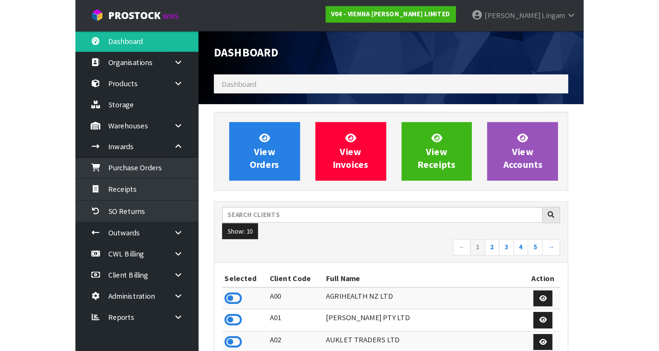
scroll to position [553, 283]
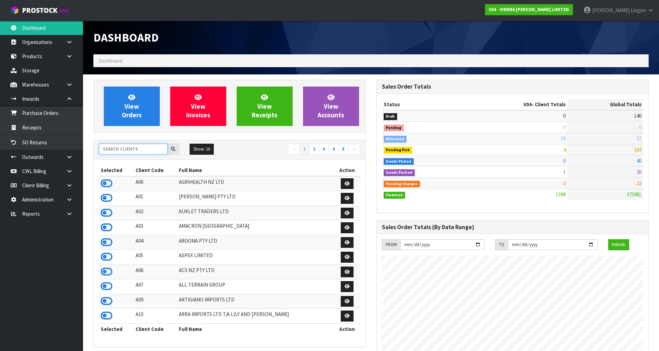
click at [140, 151] on input "text" at bounding box center [133, 149] width 68 height 11
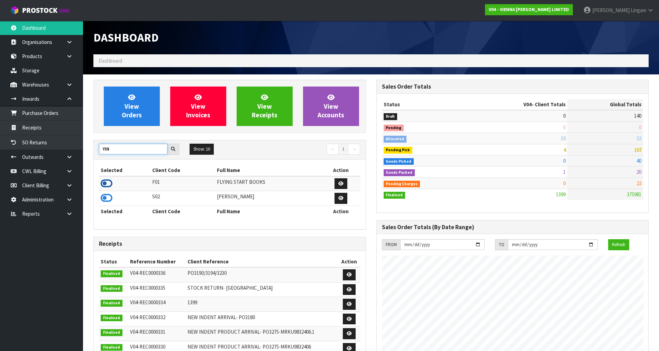
type input "YIN"
click at [107, 182] on icon at bounding box center [107, 183] width 12 height 10
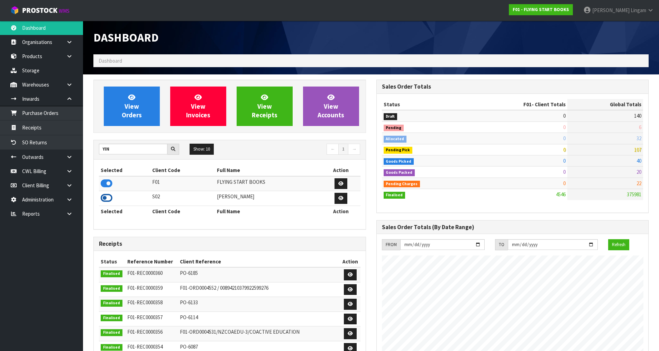
click at [108, 197] on icon at bounding box center [107, 198] width 12 height 10
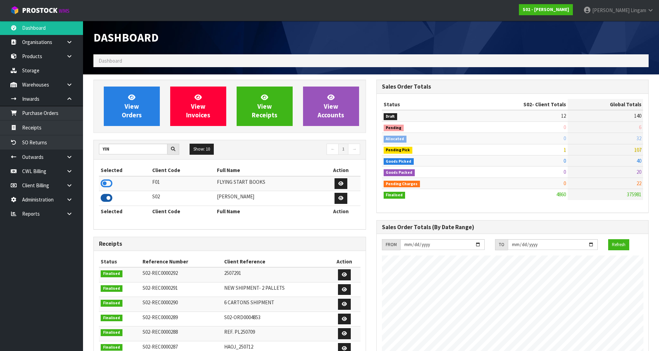
scroll to position [524, 283]
click at [127, 109] on span "View Orders" at bounding box center [132, 106] width 20 height 26
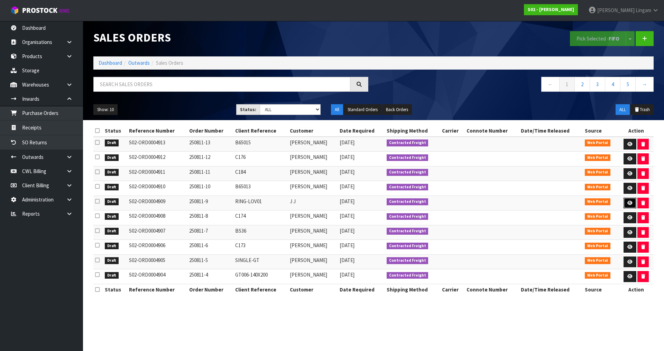
click at [629, 201] on icon at bounding box center [629, 203] width 5 height 4
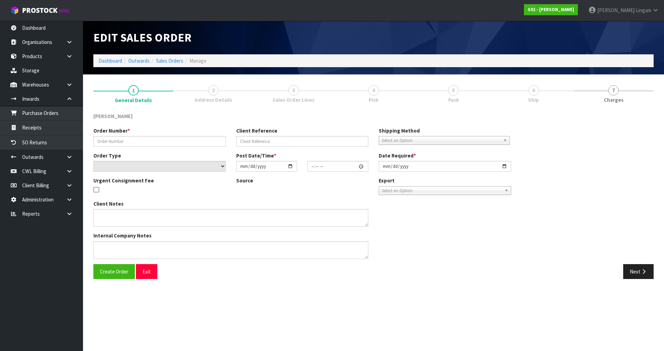
type input "250811-9"
type input "RING-LOV01"
select select "number:0"
type input "[DATE]"
type input "20:48:00.000"
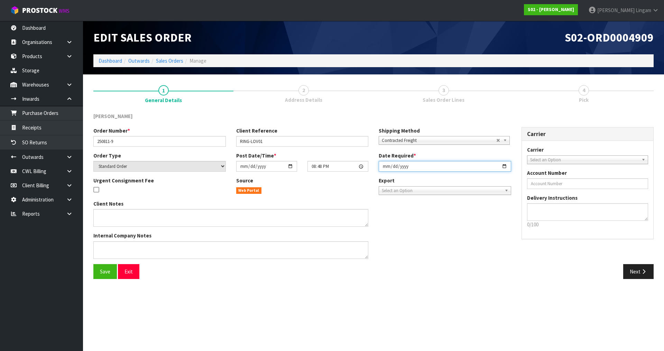
click at [381, 166] on input "[DATE]" at bounding box center [445, 166] width 132 height 11
type input "[DATE]"
click at [635, 271] on button "Next" at bounding box center [638, 271] width 30 height 15
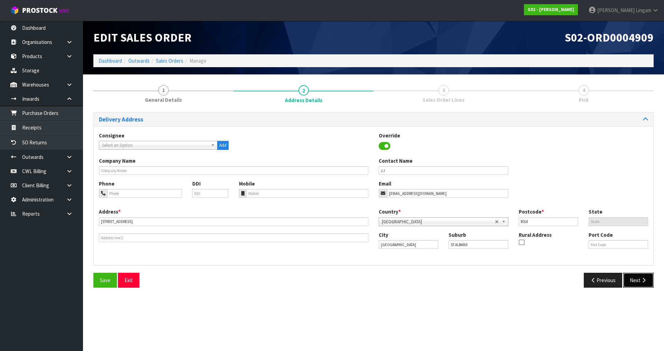
click at [639, 276] on button "Next" at bounding box center [638, 280] width 30 height 15
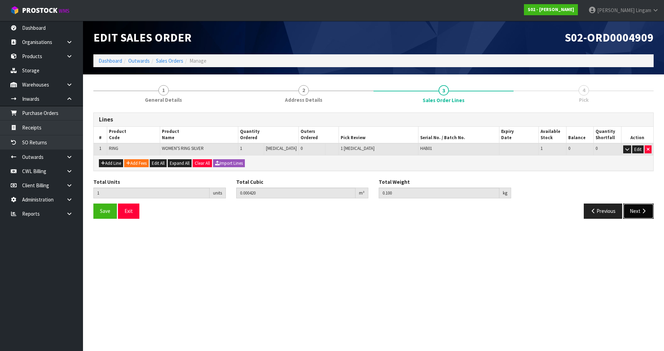
click at [634, 209] on button "Next" at bounding box center [638, 210] width 30 height 15
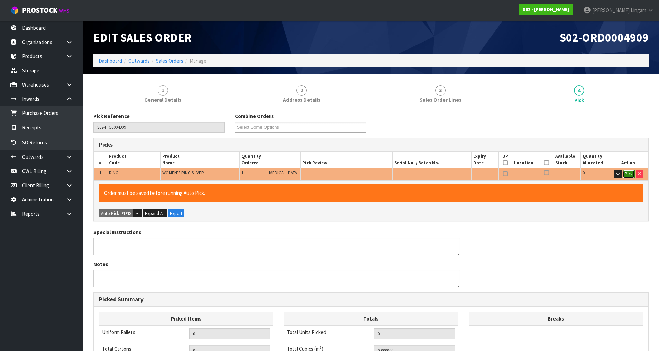
click at [626, 175] on button "Pick" at bounding box center [629, 174] width 12 height 8
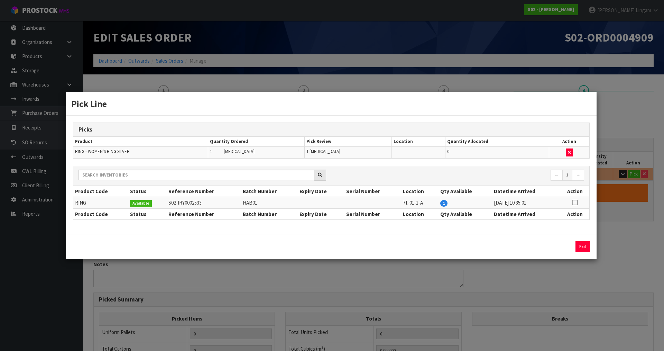
click at [574, 202] on icon at bounding box center [575, 202] width 6 height 0
click at [557, 244] on button "Assign Pick" at bounding box center [559, 246] width 28 height 11
type input "Piece x 1"
type input "1"
type input "0.00042"
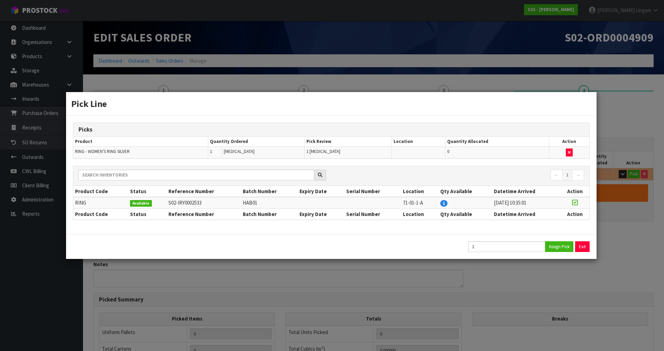
type input "0.1"
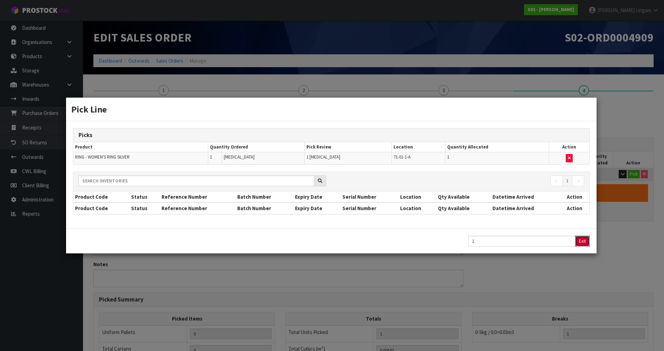
click at [580, 241] on button "Exit" at bounding box center [582, 241] width 15 height 11
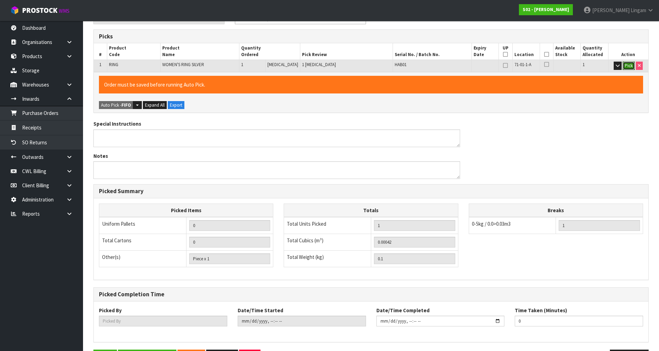
scroll to position [132, 0]
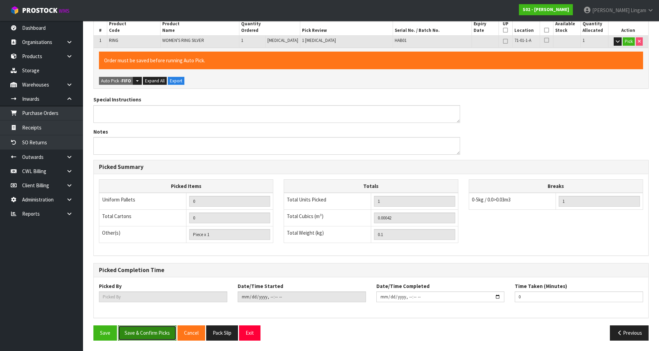
drag, startPoint x: 152, startPoint y: 331, endPoint x: 228, endPoint y: 303, distance: 80.9
click at [152, 331] on button "Save & Confirm Picks" at bounding box center [147, 332] width 58 height 15
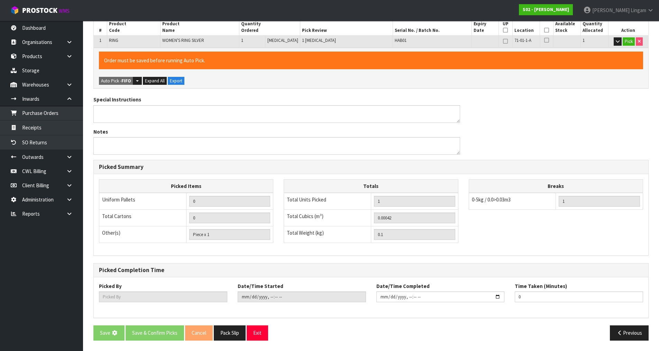
scroll to position [0, 0]
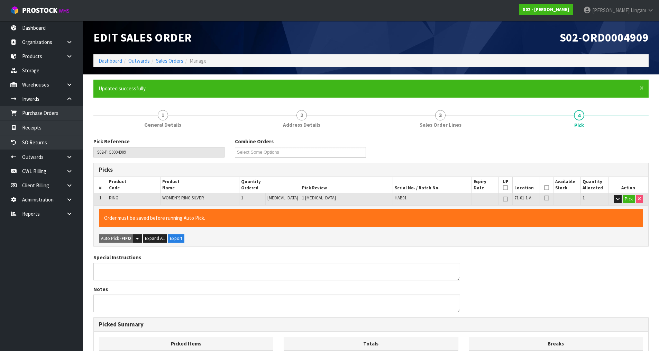
type input "[PERSON_NAME]"
type input "[DATE]T08:18:08"
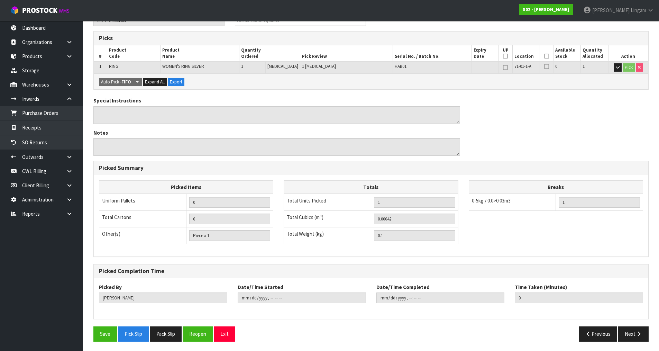
scroll to position [132, 0]
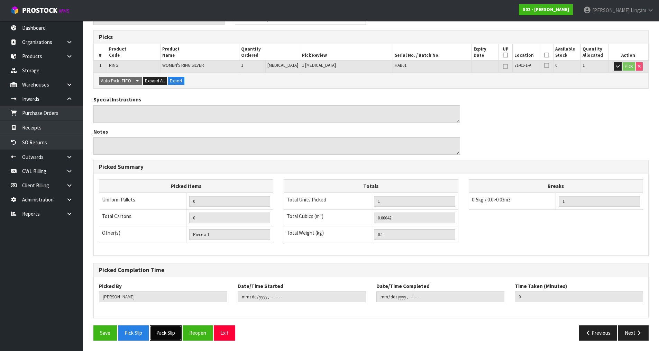
click at [167, 331] on button "Pack Slip" at bounding box center [166, 332] width 32 height 15
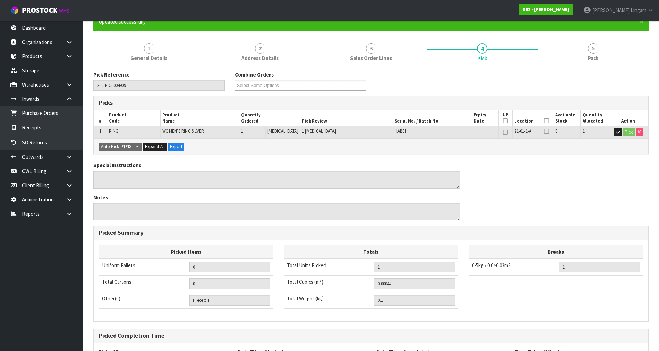
scroll to position [0, 0]
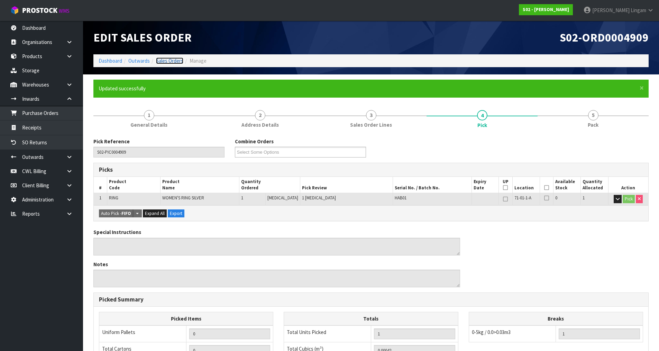
click at [177, 61] on link "Sales Orders" at bounding box center [169, 60] width 27 height 7
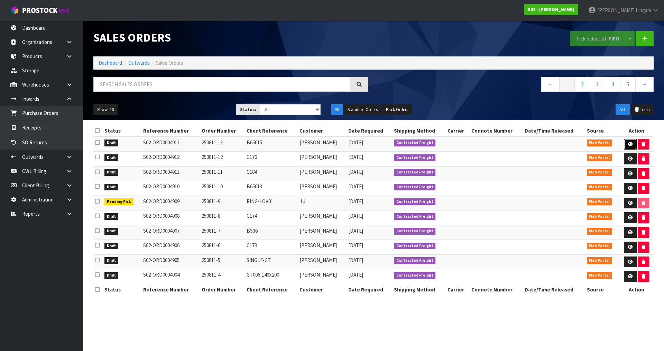
click at [631, 144] on icon at bounding box center [630, 144] width 5 height 4
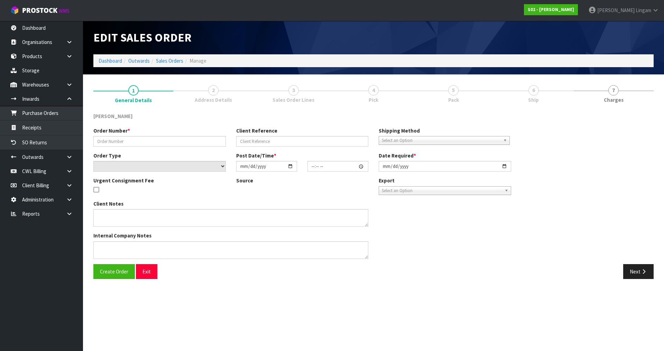
type input "250811-13"
type input "B65015"
select select "number:0"
type input "[DATE]"
type input "01:17:00.000"
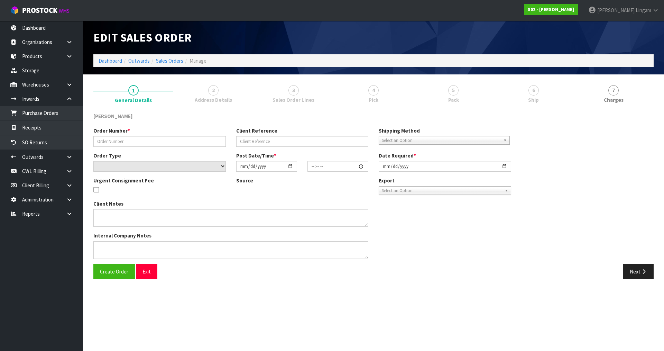
type input "[DATE]"
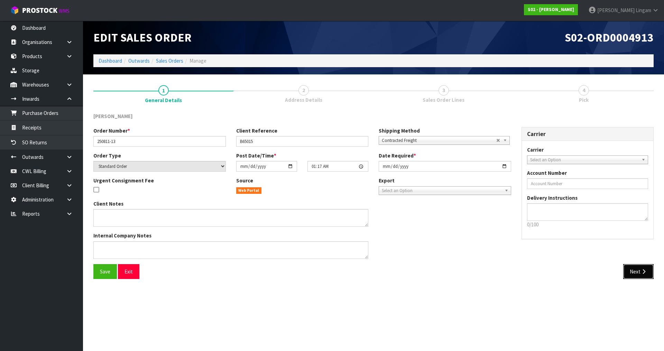
click at [636, 272] on button "Next" at bounding box center [638, 271] width 30 height 15
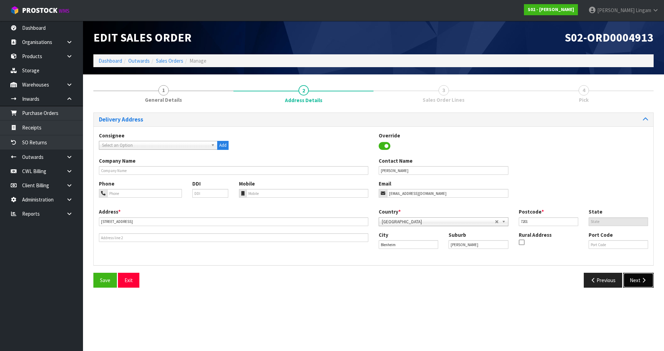
click at [638, 283] on button "Next" at bounding box center [638, 280] width 30 height 15
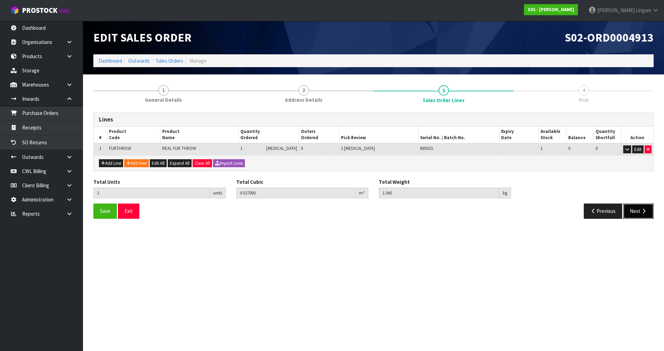
click at [634, 213] on button "Next" at bounding box center [638, 210] width 30 height 15
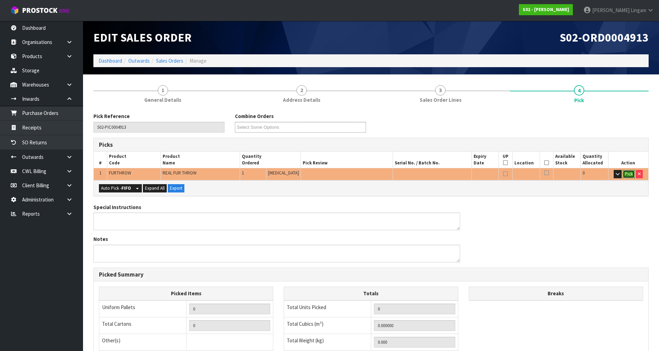
click at [631, 174] on button "Pick" at bounding box center [629, 174] width 12 height 8
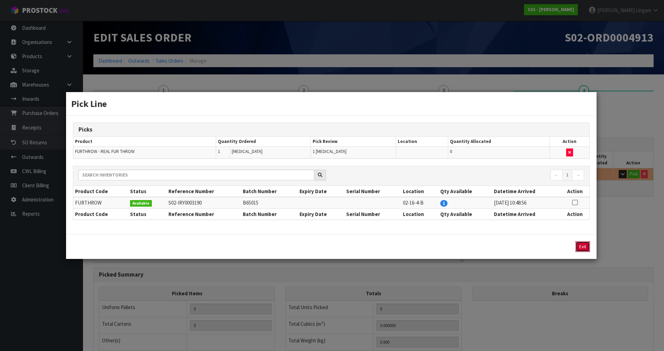
click at [585, 246] on button "Exit" at bounding box center [583, 246] width 15 height 11
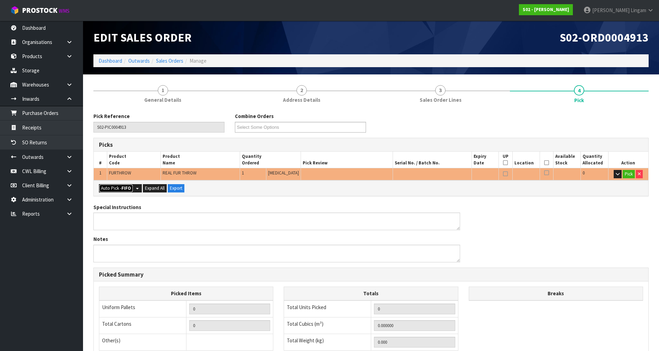
click at [123, 186] on strong "FIFO" at bounding box center [126, 188] width 10 height 6
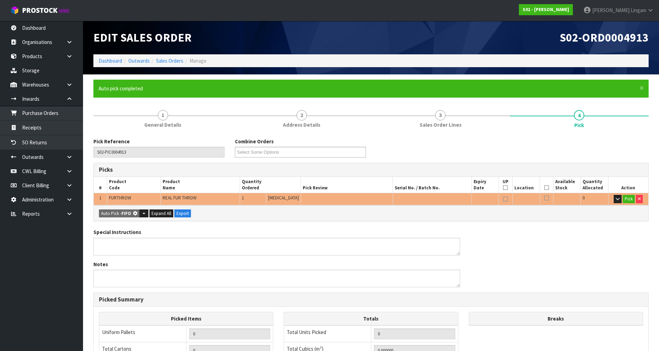
type input "Piece x 1"
type input "1"
type input "0.027000"
type input "1.560"
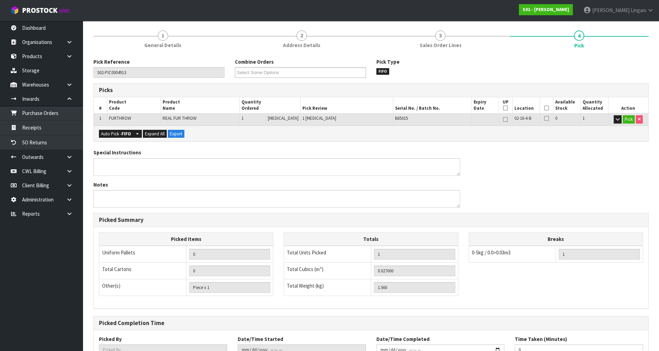
scroll to position [132, 0]
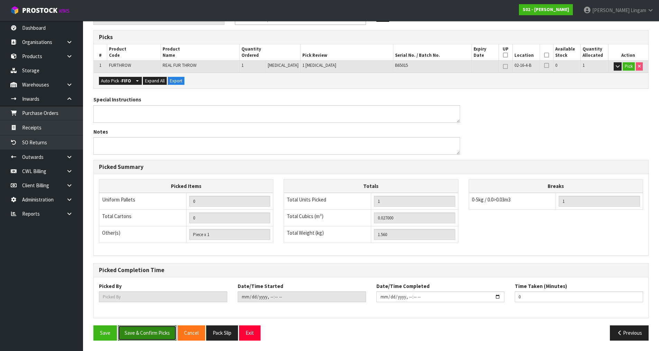
click at [152, 334] on button "Save & Confirm Picks" at bounding box center [147, 332] width 58 height 15
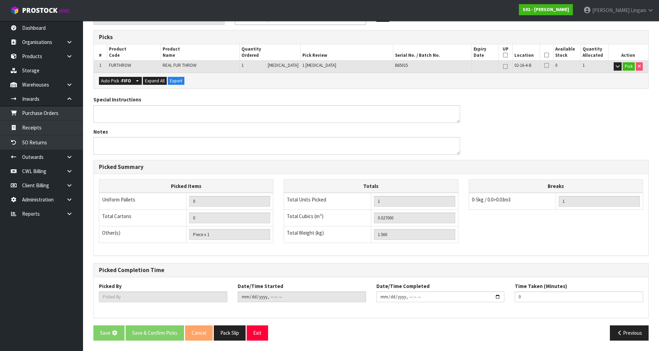
scroll to position [0, 0]
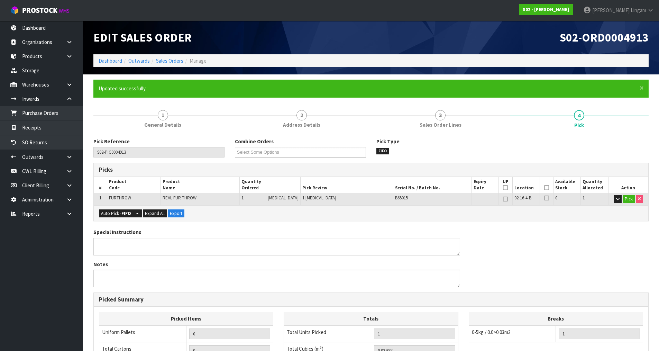
type input "[PERSON_NAME]"
type input "[DATE]T08:20:40"
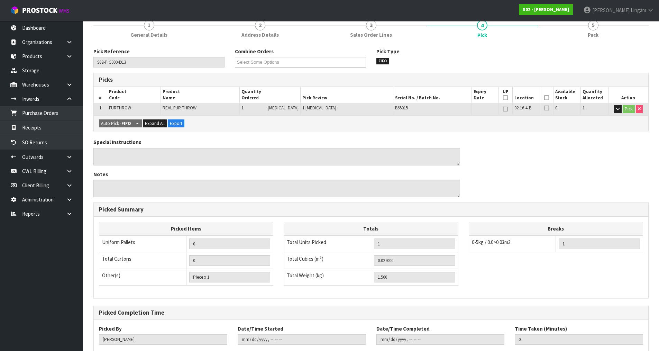
scroll to position [132, 0]
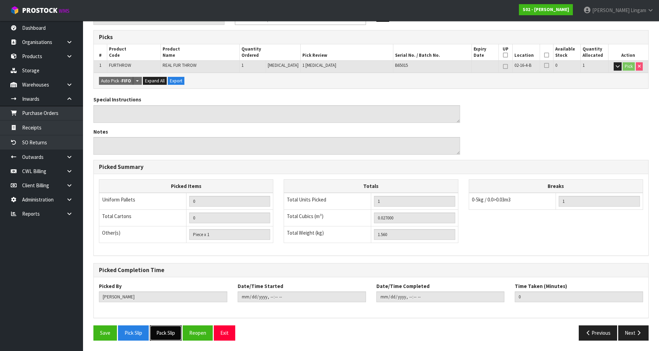
click at [168, 332] on button "Pack Slip" at bounding box center [166, 332] width 32 height 15
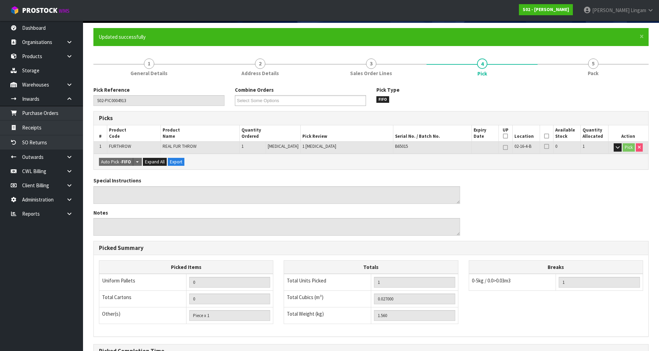
scroll to position [0, 0]
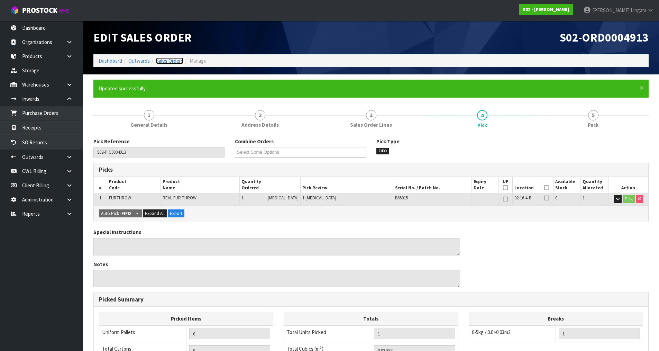
click at [176, 61] on link "Sales Orders" at bounding box center [169, 60] width 27 height 7
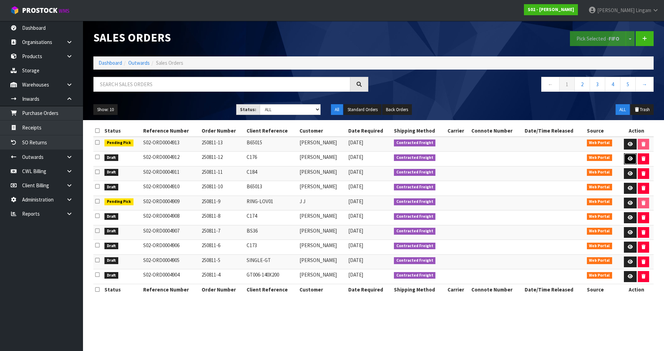
click at [626, 155] on link at bounding box center [630, 158] width 13 height 11
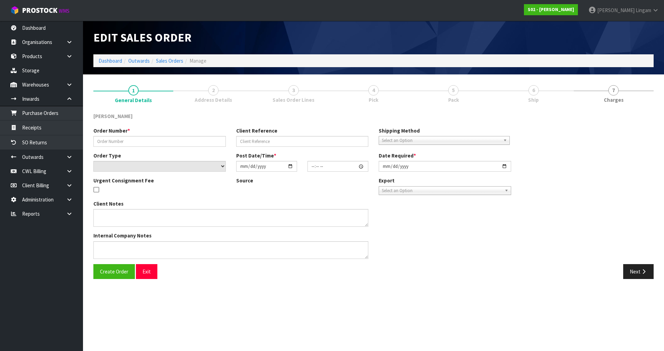
type input "250811-12"
type input "C176"
select select "number:0"
type input "[DATE]"
type input "21:03:00.000"
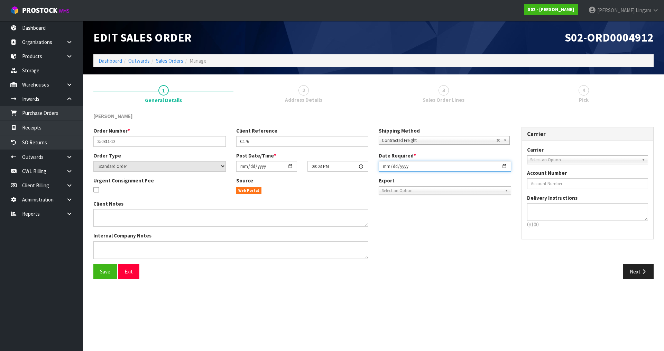
click at [384, 165] on input "[DATE]" at bounding box center [445, 166] width 132 height 11
type input "[DATE]"
click at [102, 270] on span "Save" at bounding box center [105, 271] width 10 height 7
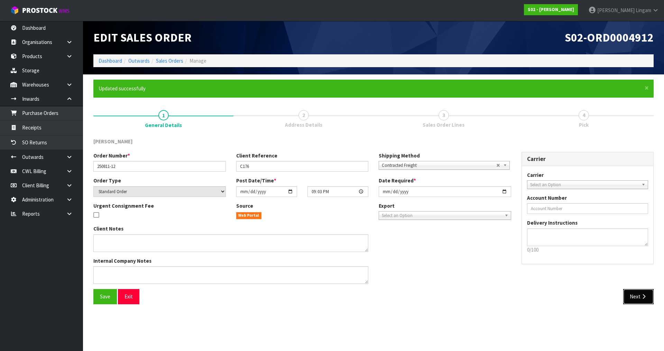
drag, startPoint x: 647, startPoint y: 292, endPoint x: 643, endPoint y: 299, distance: 8.3
click at [647, 292] on button "Next" at bounding box center [638, 296] width 30 height 15
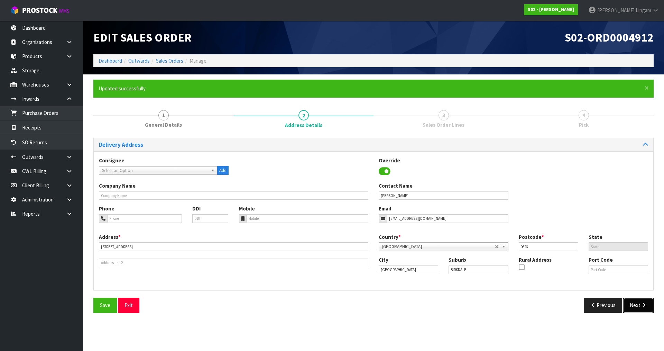
click at [640, 302] on button "Next" at bounding box center [638, 304] width 30 height 15
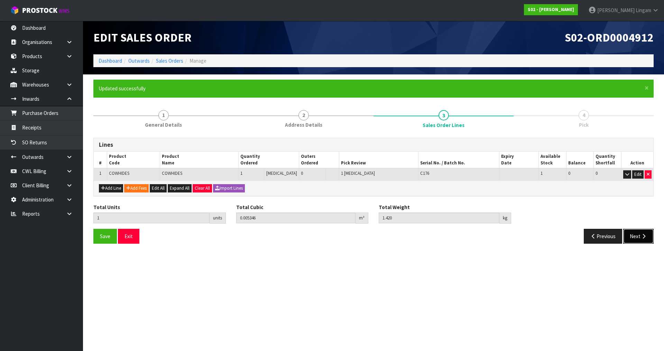
click at [641, 235] on icon "button" at bounding box center [644, 235] width 7 height 5
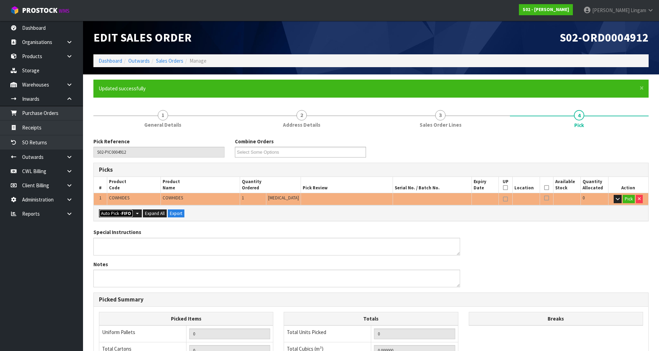
click at [116, 213] on button "Auto Pick - FIFO" at bounding box center [116, 213] width 34 height 8
type input "Piece x 1"
type input "1"
type input "0.005346"
type input "1.420"
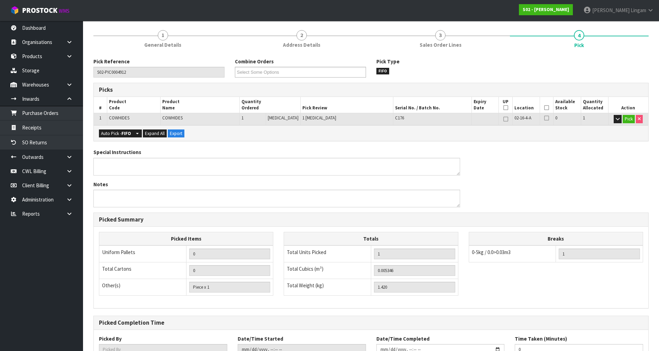
scroll to position [132, 0]
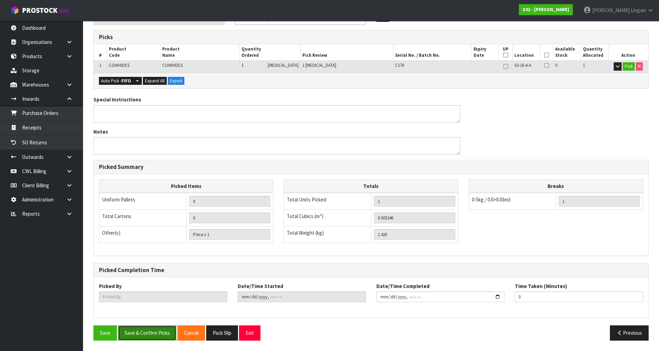
drag, startPoint x: 145, startPoint y: 335, endPoint x: 159, endPoint y: 333, distance: 14.8
click at [146, 335] on button "Save & Confirm Picks" at bounding box center [147, 332] width 58 height 15
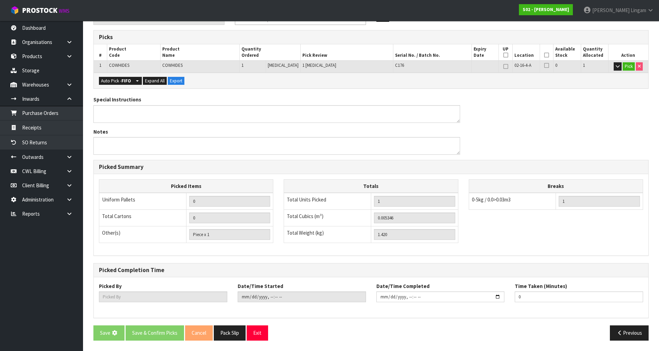
scroll to position [0, 0]
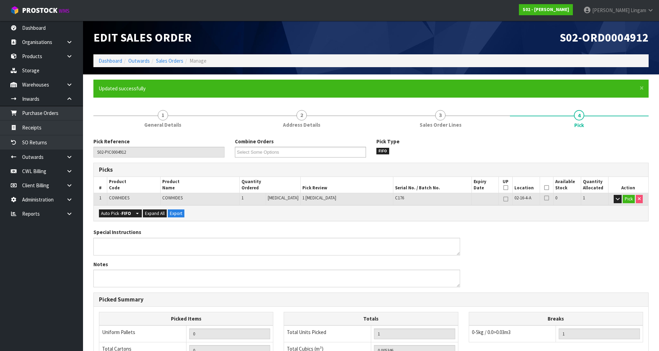
type input "[PERSON_NAME]"
type input "[DATE]T08:20:58"
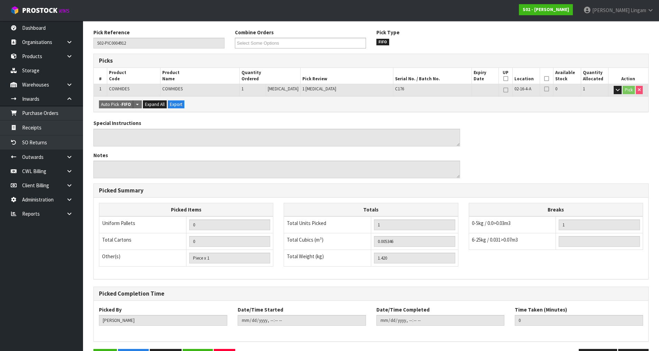
scroll to position [132, 0]
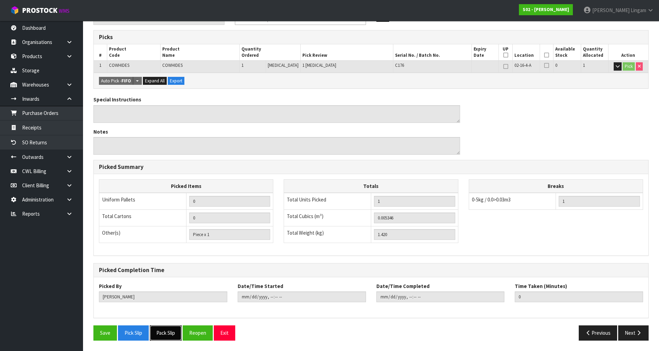
drag, startPoint x: 169, startPoint y: 335, endPoint x: 174, endPoint y: 333, distance: 4.6
click at [169, 335] on button "Pack Slip" at bounding box center [166, 332] width 32 height 15
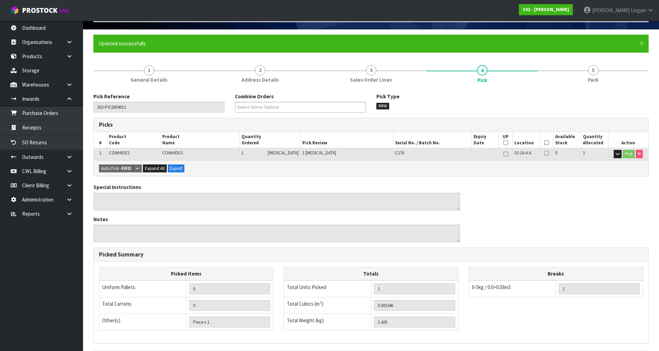
scroll to position [0, 0]
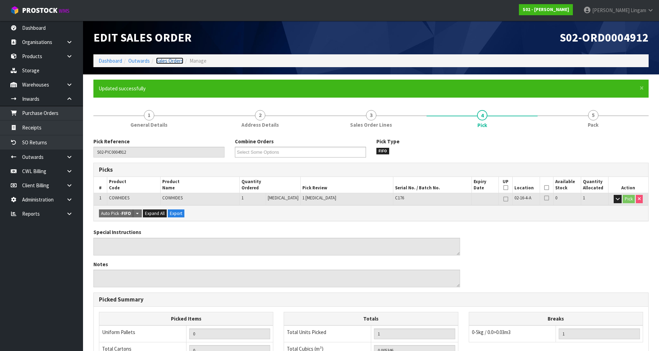
click at [176, 61] on link "Sales Orders" at bounding box center [169, 60] width 27 height 7
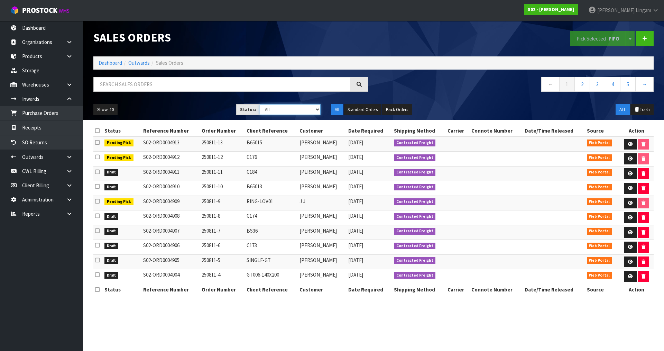
click at [302, 110] on select "Draft Pending Allocated Pending Pick Goods Picked Goods Packed Pending Charges …" at bounding box center [290, 109] width 61 height 11
select select "string:0"
click at [260, 104] on select "Draft Pending Allocated Pending Pick Goods Picked Goods Packed Pending Charges …" at bounding box center [290, 109] width 61 height 11
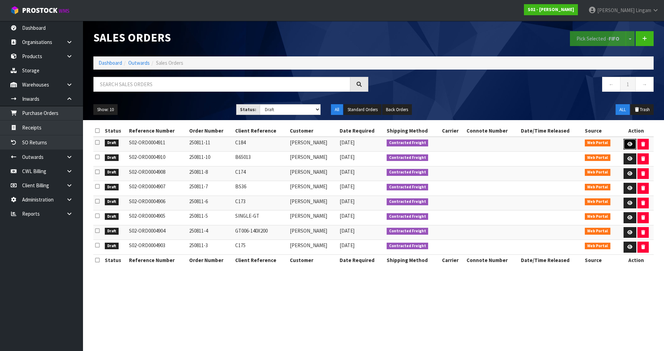
click at [626, 143] on link at bounding box center [630, 144] width 13 height 11
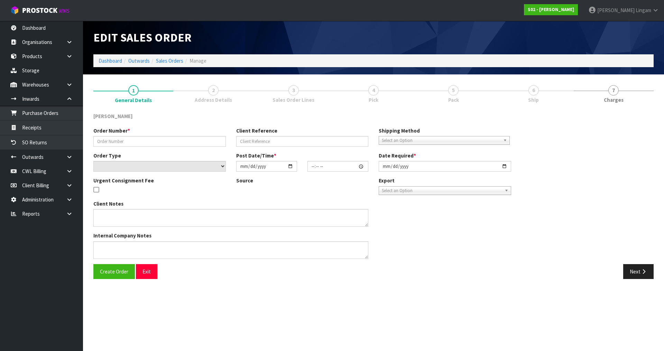
type input "250811-11"
type input "C184"
select select "number:0"
type input "[DATE]"
type input "21:00:00.000"
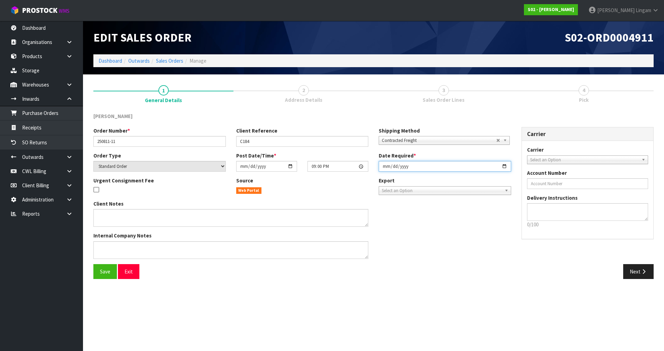
click at [385, 167] on input "[DATE]" at bounding box center [445, 166] width 132 height 11
type input "[DATE]"
click at [106, 273] on span "Save" at bounding box center [105, 271] width 10 height 7
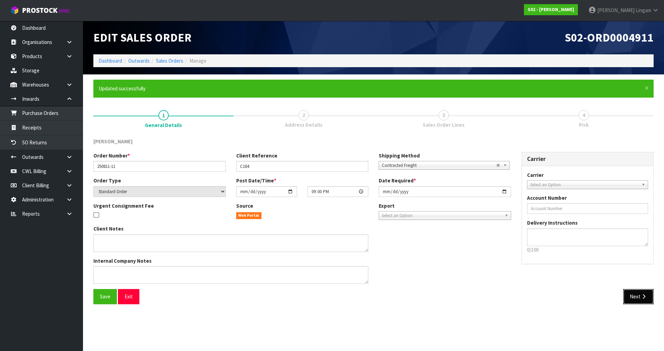
click at [637, 296] on button "Next" at bounding box center [638, 296] width 30 height 15
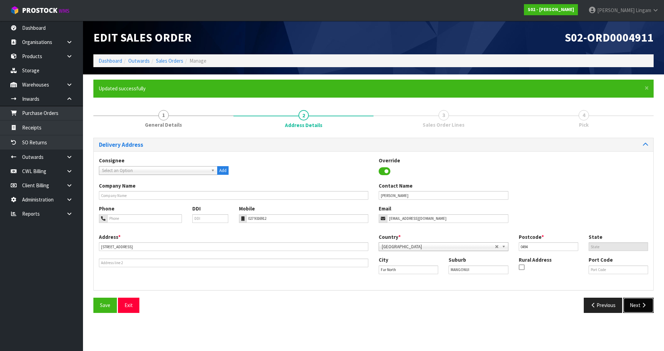
click at [637, 302] on button "Next" at bounding box center [638, 304] width 30 height 15
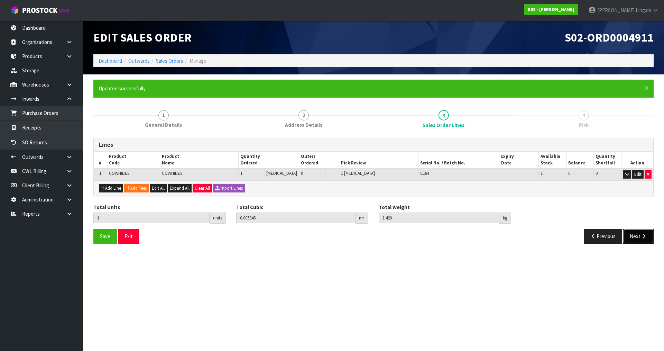
click at [642, 240] on button "Next" at bounding box center [638, 236] width 30 height 15
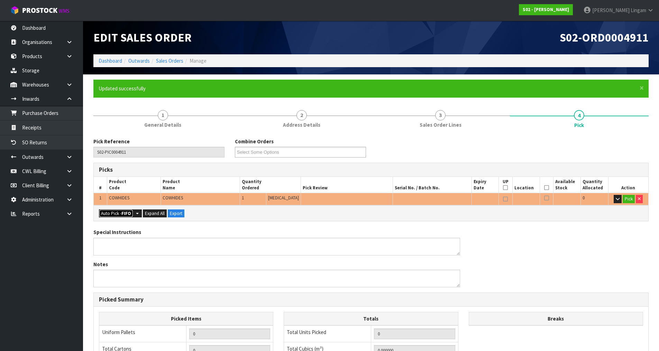
click at [118, 214] on button "Auto Pick - FIFO" at bounding box center [116, 213] width 34 height 8
type input "Piece x 1"
type input "1"
type input "0.005346"
type input "1.420"
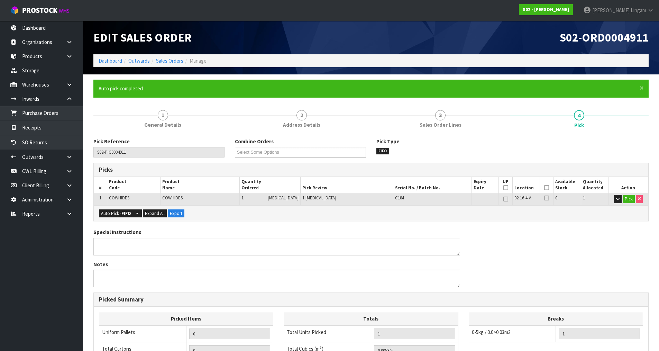
scroll to position [132, 0]
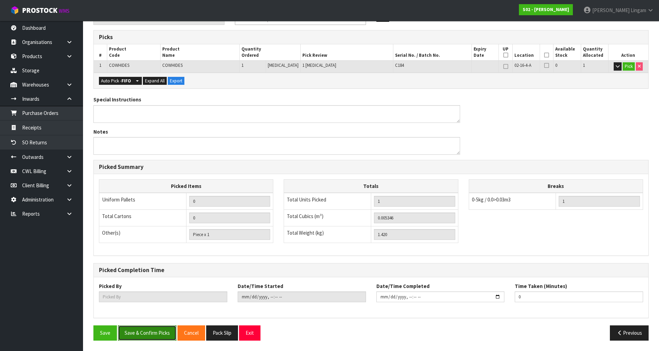
drag, startPoint x: 159, startPoint y: 333, endPoint x: 229, endPoint y: 309, distance: 74.1
click at [159, 333] on button "Save & Confirm Picks" at bounding box center [147, 332] width 58 height 15
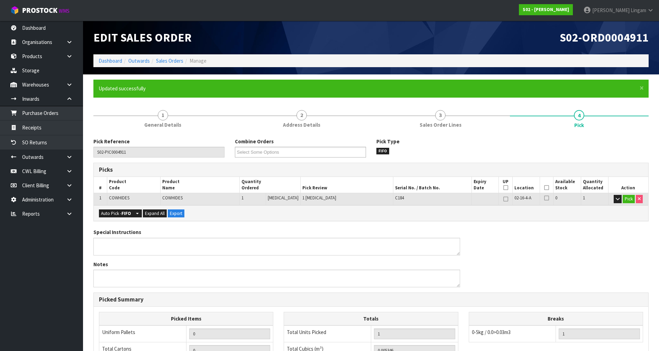
type input "[PERSON_NAME]"
type input "[DATE]T08:21:16"
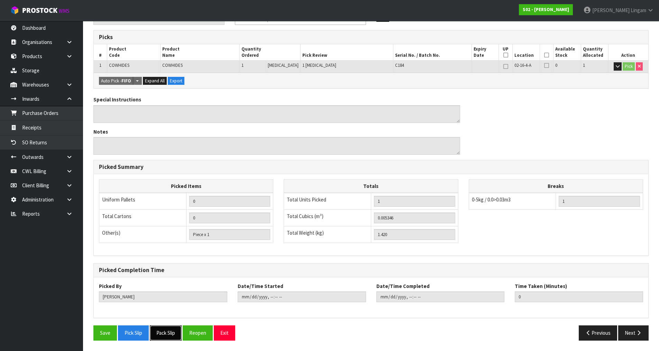
click at [176, 334] on button "Pack Slip" at bounding box center [166, 332] width 32 height 15
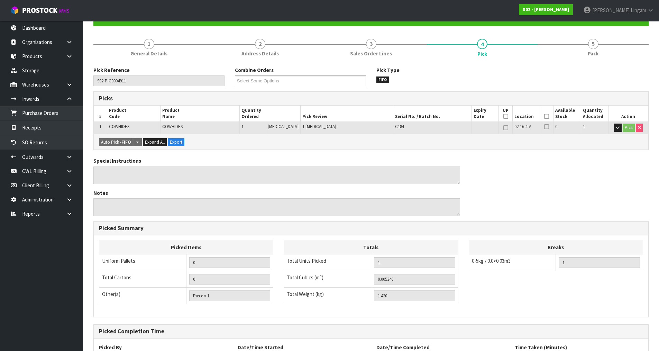
scroll to position [0, 0]
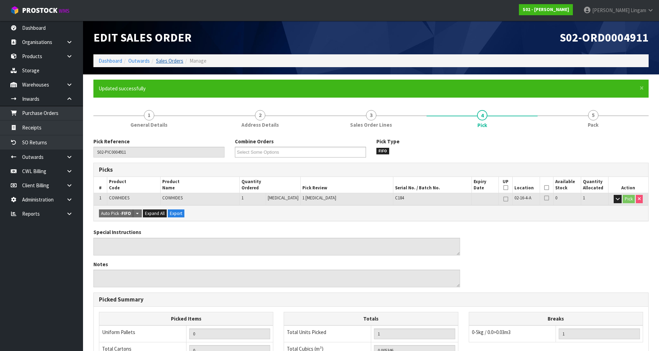
click at [178, 61] on link "Sales Orders" at bounding box center [169, 60] width 27 height 7
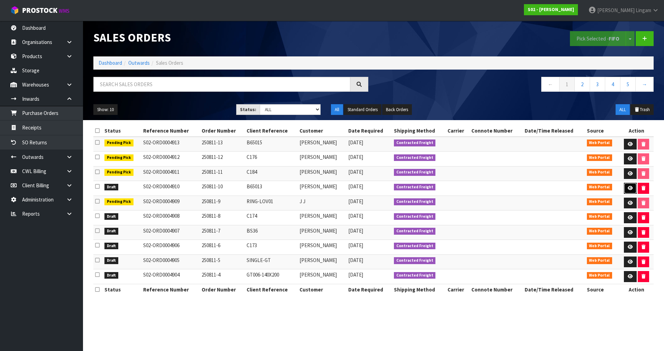
click at [630, 187] on icon at bounding box center [630, 188] width 5 height 4
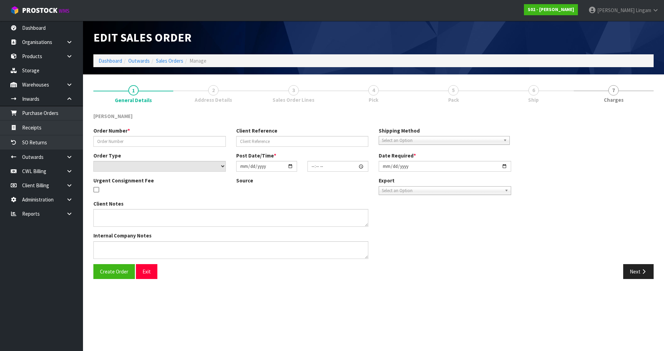
type input "250811-10"
type input "B65013"
select select "number:0"
type input "[DATE]"
type input "20:53:00.000"
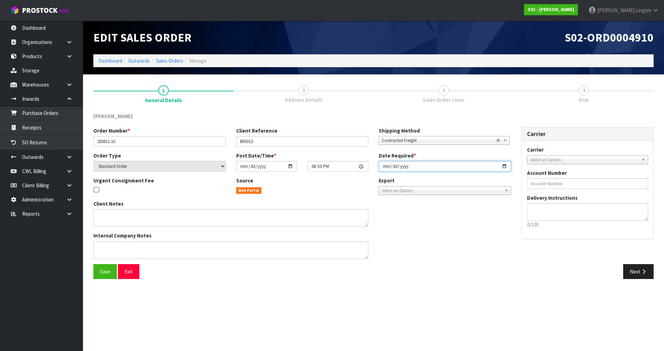
click at [382, 167] on input "[DATE]" at bounding box center [445, 166] width 132 height 11
type input "[DATE]"
click at [104, 274] on span "Save" at bounding box center [105, 271] width 10 height 7
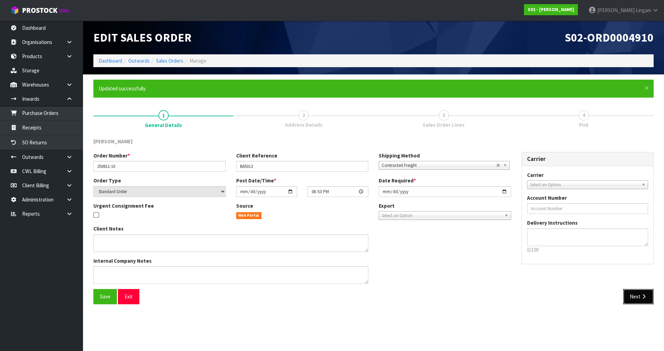
click at [633, 294] on button "Next" at bounding box center [638, 296] width 30 height 15
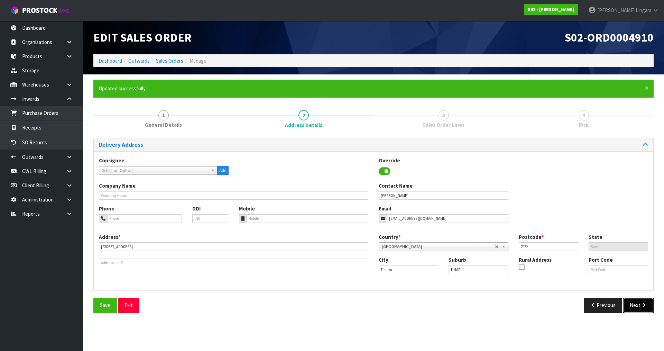
click at [633, 302] on button "Next" at bounding box center [638, 304] width 30 height 15
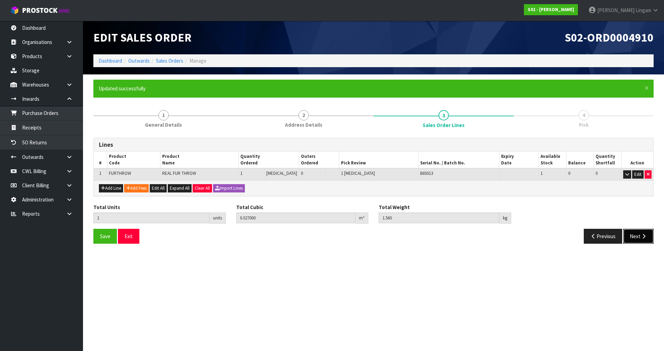
click at [639, 238] on button "Next" at bounding box center [638, 236] width 30 height 15
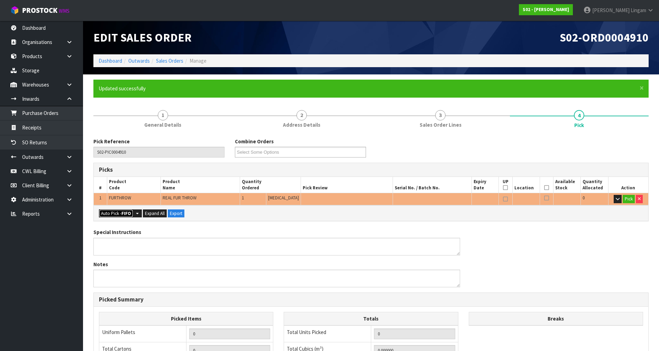
drag, startPoint x: 114, startPoint y: 215, endPoint x: 284, endPoint y: 246, distance: 172.7
click at [114, 214] on button "Auto Pick - FIFO" at bounding box center [116, 213] width 34 height 8
type input "Piece x 1"
type input "1"
type input "0.027000"
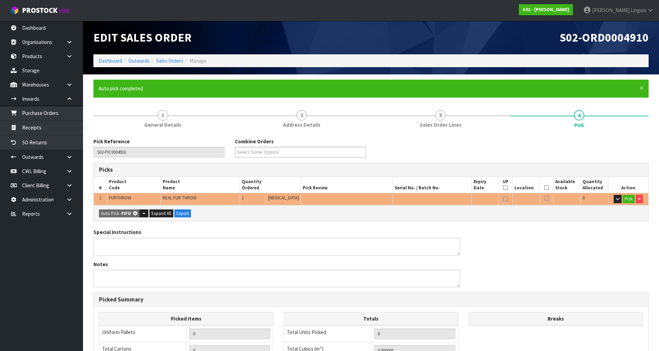
type input "1.560"
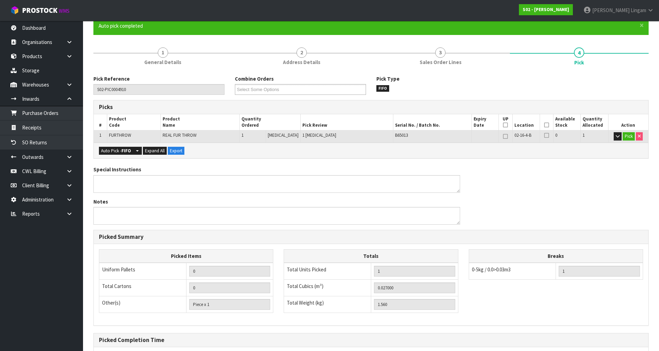
scroll to position [132, 0]
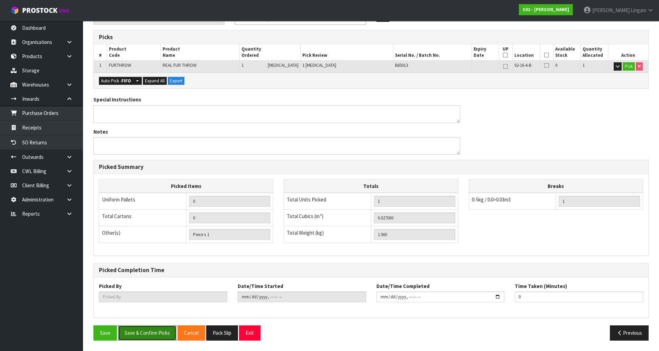
click at [157, 338] on button "Save & Confirm Picks" at bounding box center [147, 332] width 58 height 15
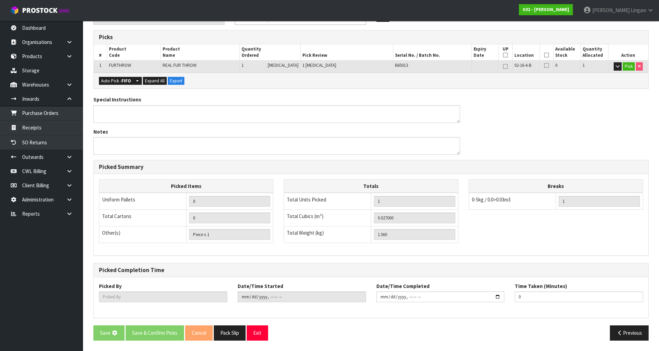
scroll to position [0, 0]
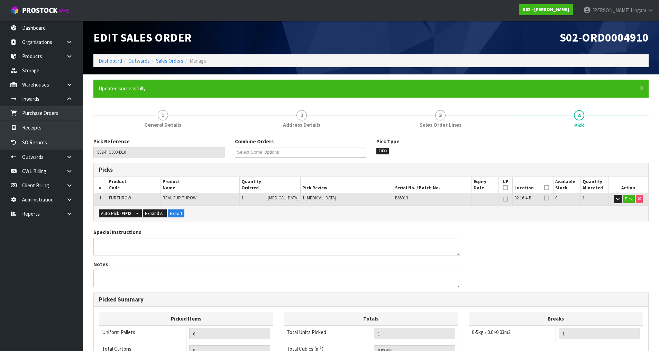
type input "[PERSON_NAME]"
type input "[DATE]T08:21:33"
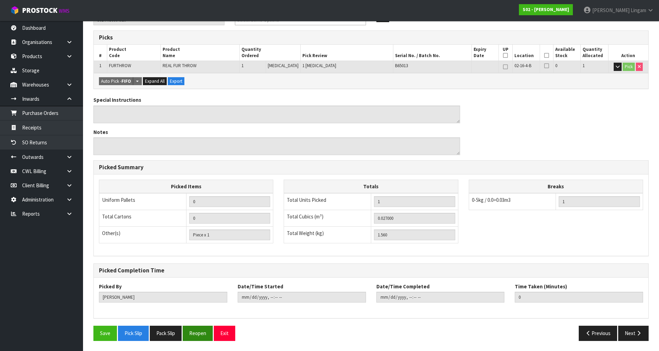
scroll to position [132, 0]
drag, startPoint x: 166, startPoint y: 336, endPoint x: 240, endPoint y: 254, distance: 110.2
click at [166, 336] on button "Pack Slip" at bounding box center [166, 332] width 32 height 15
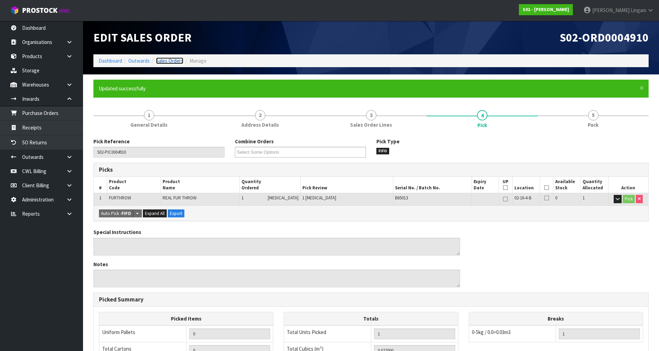
click at [174, 59] on link "Sales Orders" at bounding box center [169, 60] width 27 height 7
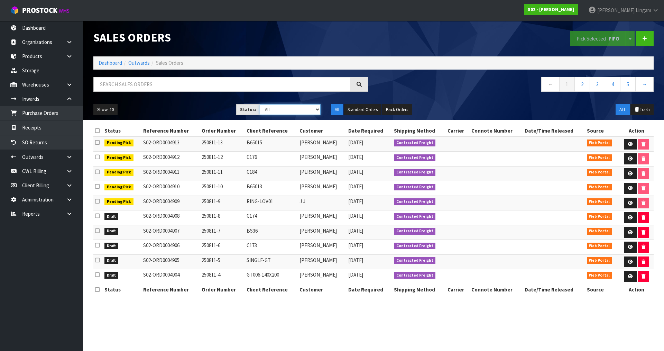
click at [292, 107] on select "Draft Pending Allocated Pending Pick Goods Picked Goods Packed Pending Charges …" at bounding box center [290, 109] width 61 height 11
select select "string:0"
click at [260, 104] on select "Draft Pending Allocated Pending Pick Goods Picked Goods Packed Pending Charges …" at bounding box center [290, 109] width 61 height 11
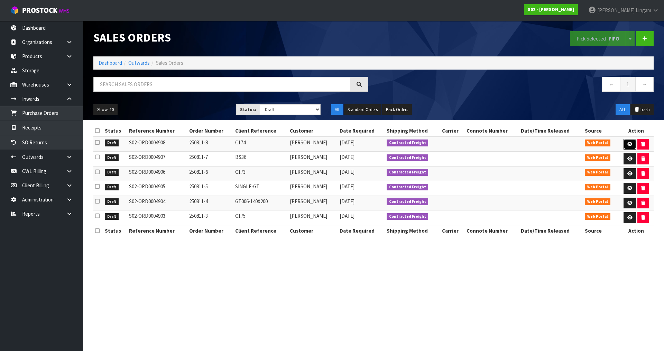
click at [633, 143] on link at bounding box center [630, 144] width 13 height 11
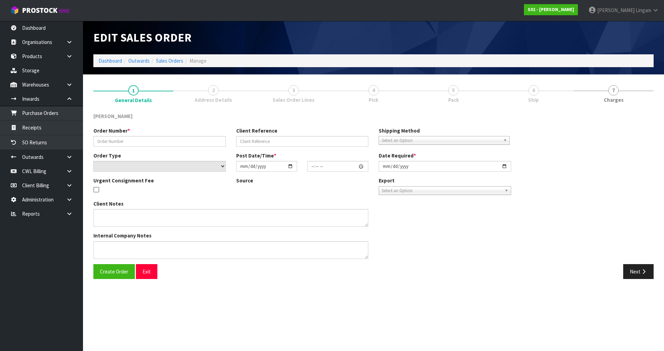
type input "250811-8"
type input "C174"
select select "number:0"
type input "[DATE]"
type input "00:43:00.000"
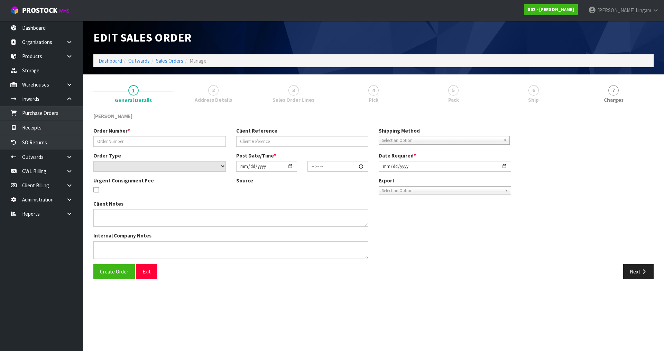
type input "[DATE]"
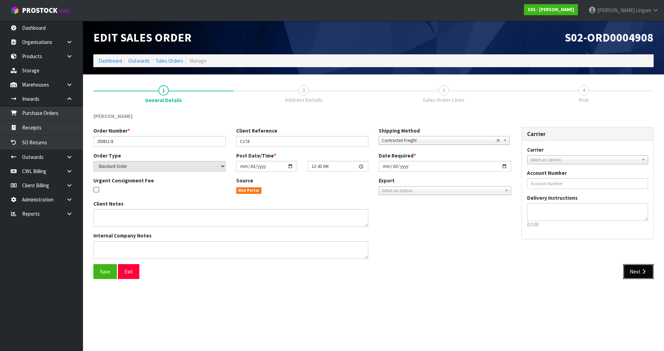
click at [639, 273] on button "Next" at bounding box center [638, 271] width 30 height 15
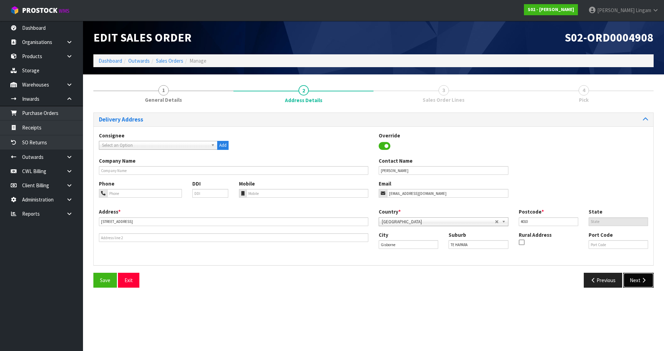
click at [639, 284] on button "Next" at bounding box center [638, 280] width 30 height 15
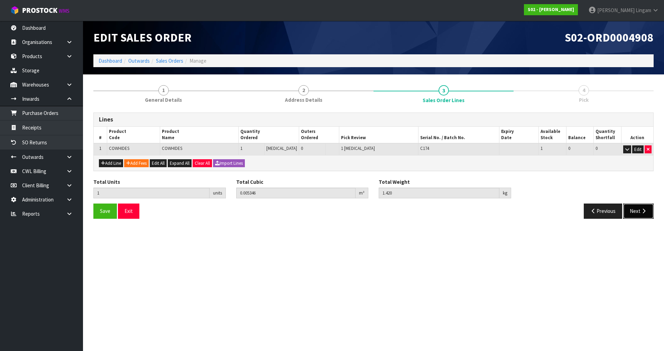
click at [632, 212] on button "Next" at bounding box center [638, 210] width 30 height 15
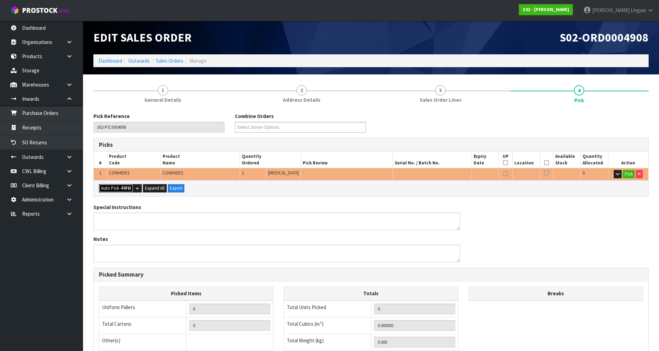
click at [115, 187] on button "Auto Pick - FIFO" at bounding box center [116, 188] width 34 height 8
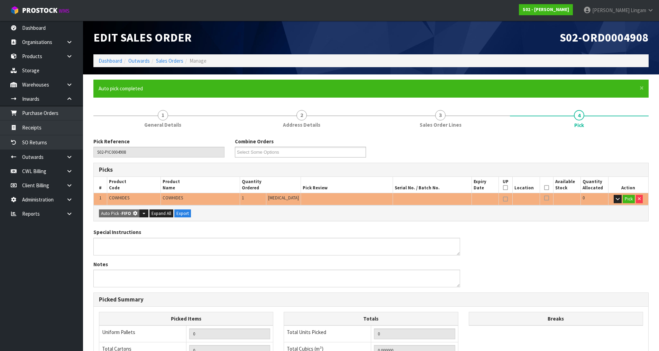
type input "Piece x 1"
type input "1"
type input "0.005346"
type input "1.420"
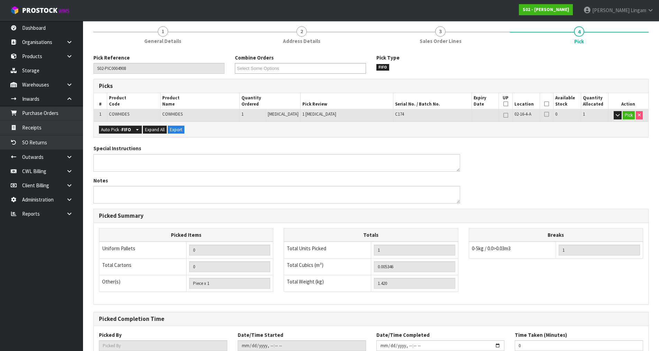
scroll to position [132, 0]
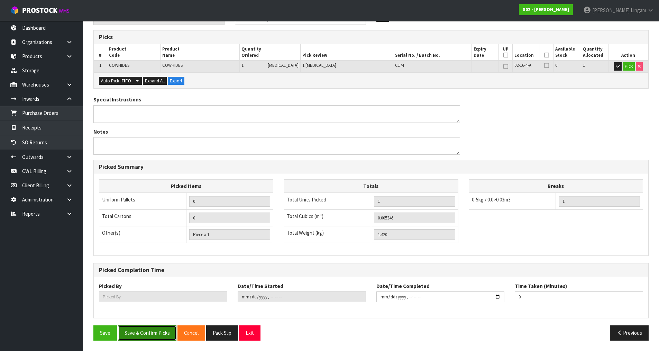
click at [152, 329] on button "Save & Confirm Picks" at bounding box center [147, 332] width 58 height 15
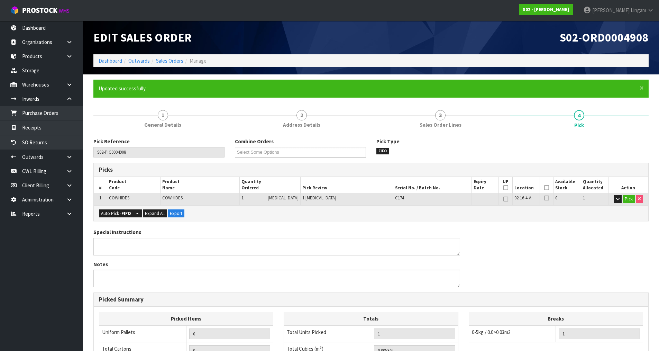
type input "[PERSON_NAME]"
type input "[DATE]T08:21:52"
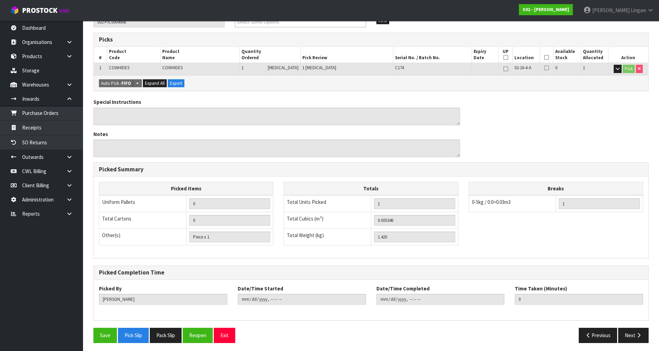
scroll to position [132, 0]
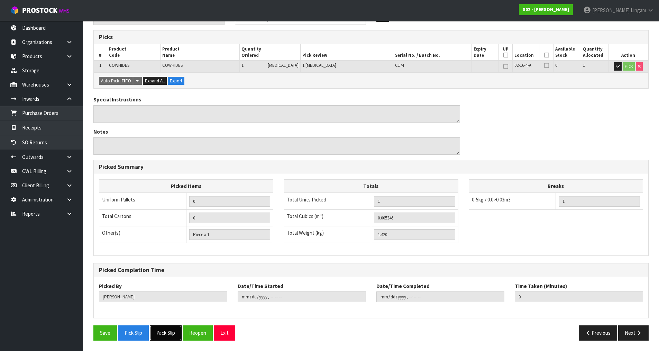
click at [171, 330] on button "Pack Slip" at bounding box center [166, 332] width 32 height 15
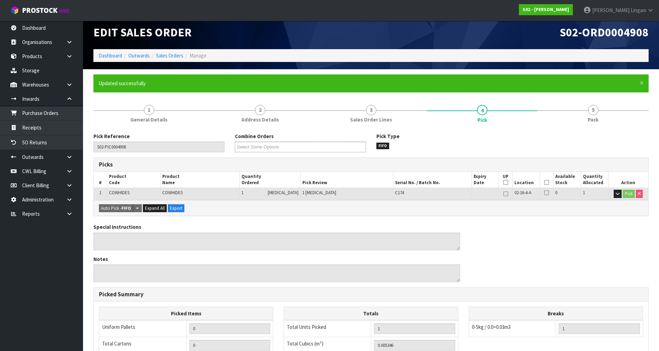
scroll to position [0, 0]
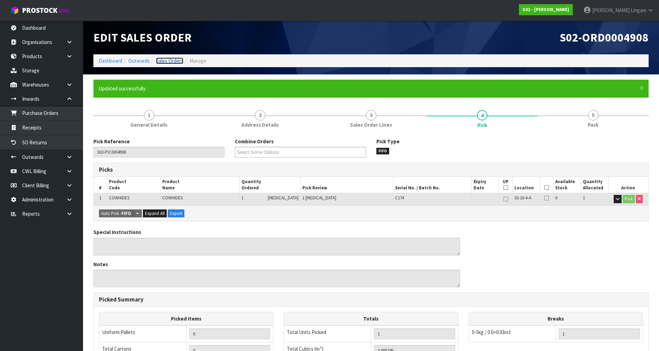
click at [178, 61] on link "Sales Orders" at bounding box center [169, 60] width 27 height 7
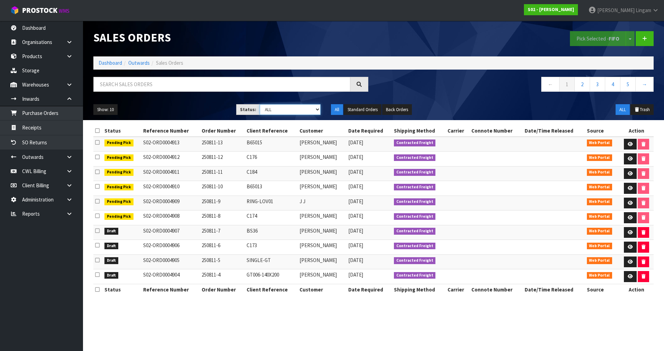
click at [302, 111] on select "Draft Pending Allocated Pending Pick Goods Picked Goods Packed Pending Charges …" at bounding box center [290, 109] width 61 height 11
select select "string:0"
click at [260, 104] on select "Draft Pending Allocated Pending Pick Goods Picked Goods Packed Pending Charges …" at bounding box center [290, 109] width 61 height 11
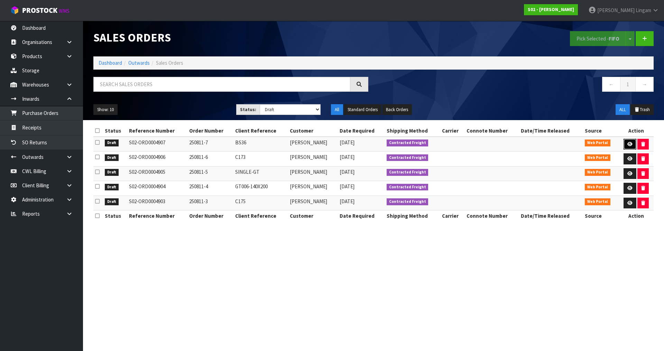
click at [627, 143] on icon at bounding box center [629, 144] width 5 height 4
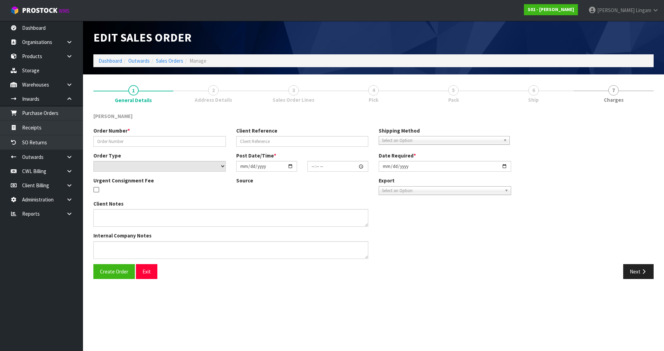
type input "250811-7"
type input "BS36"
select select "number:0"
type input "[DATE]"
type input "20:37:00.000"
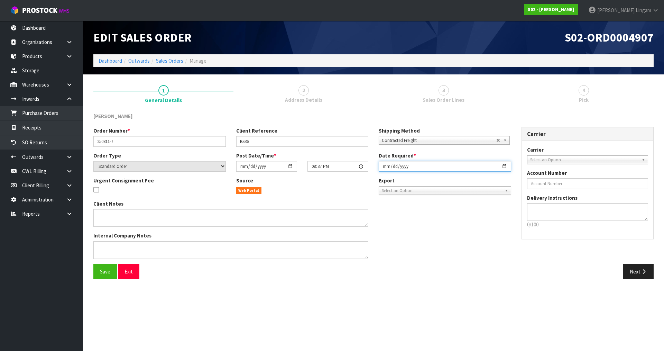
click at [384, 168] on input "[DATE]" at bounding box center [445, 166] width 132 height 11
type input "[DATE]"
click at [105, 277] on button "Save" at bounding box center [105, 271] width 24 height 15
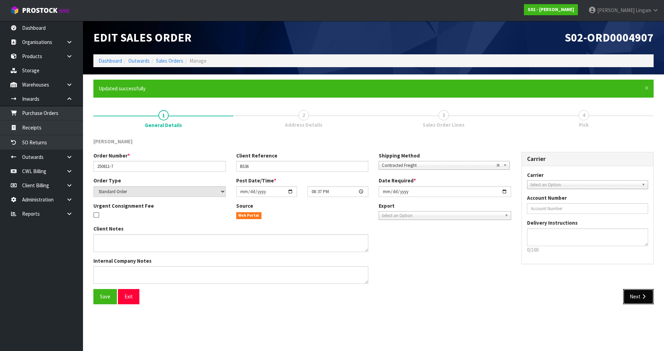
click at [635, 297] on button "Next" at bounding box center [638, 296] width 30 height 15
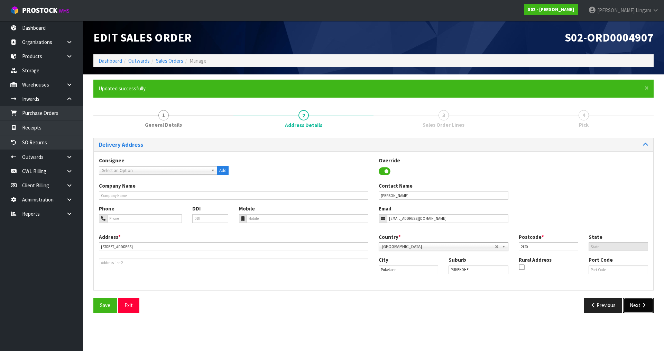
click at [638, 305] on button "Next" at bounding box center [638, 304] width 30 height 15
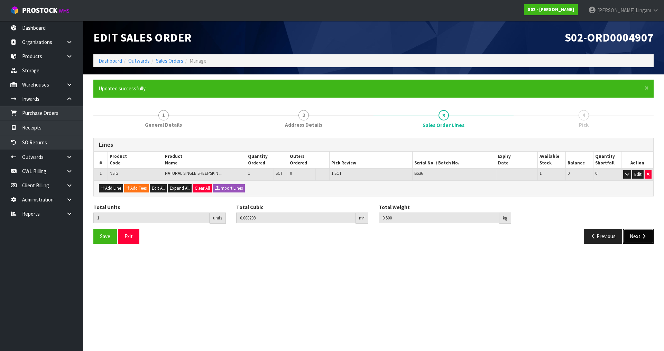
click at [636, 233] on button "Next" at bounding box center [638, 236] width 30 height 15
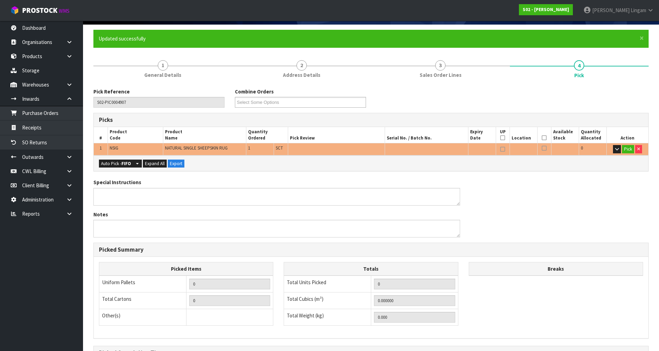
scroll to position [132, 0]
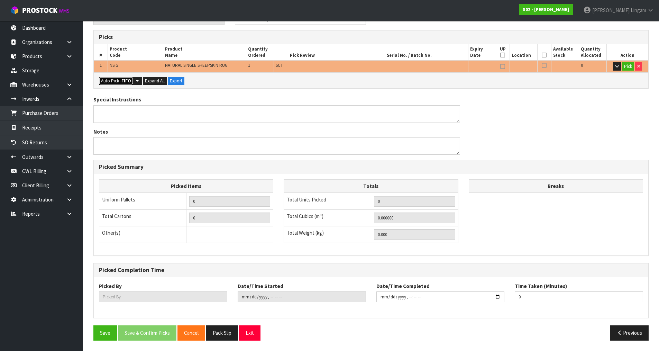
click at [116, 83] on button "Auto Pick - FIFO" at bounding box center [116, 81] width 34 height 8
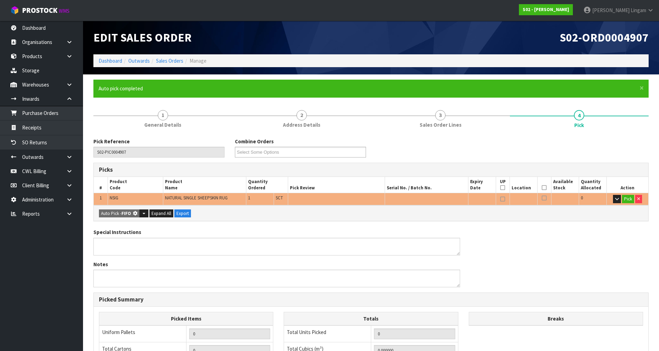
type input "Sub-carton x 1"
type input "1"
type input "0.008208"
type input "0.500"
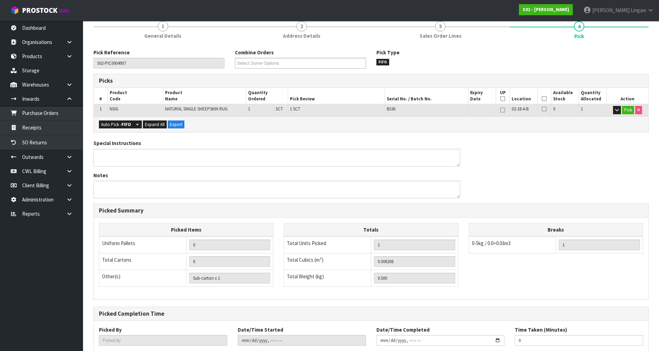
scroll to position [132, 0]
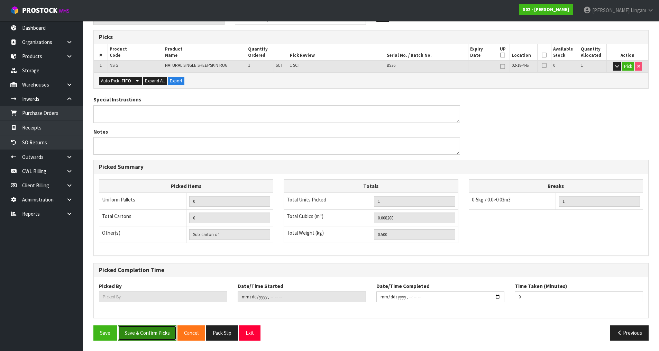
click at [142, 332] on button "Save & Confirm Picks" at bounding box center [147, 332] width 58 height 15
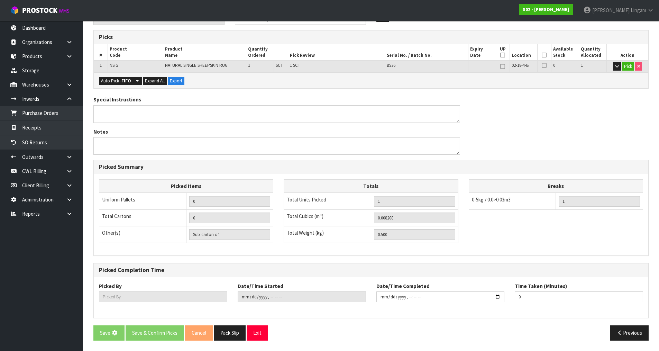
scroll to position [0, 0]
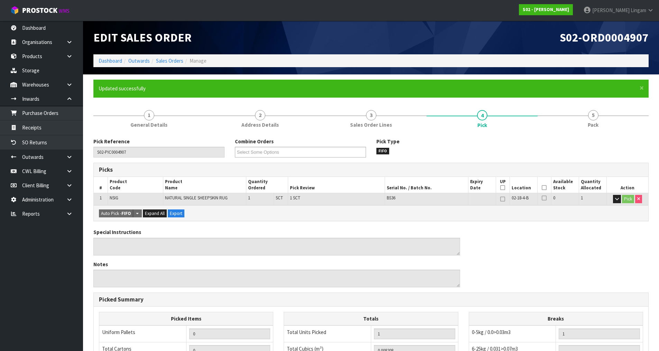
type input "[PERSON_NAME]"
type input "[DATE]T08:24:07"
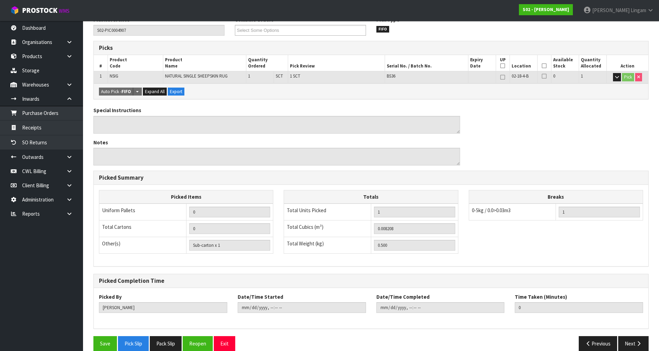
scroll to position [132, 0]
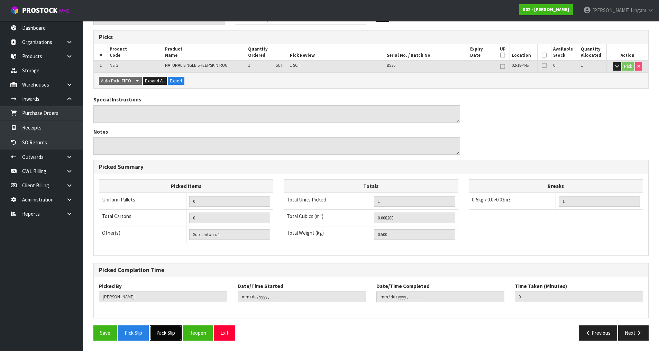
click at [170, 332] on button "Pack Slip" at bounding box center [166, 332] width 32 height 15
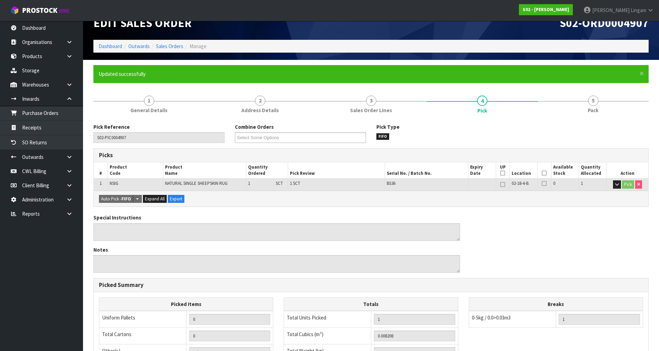
scroll to position [0, 0]
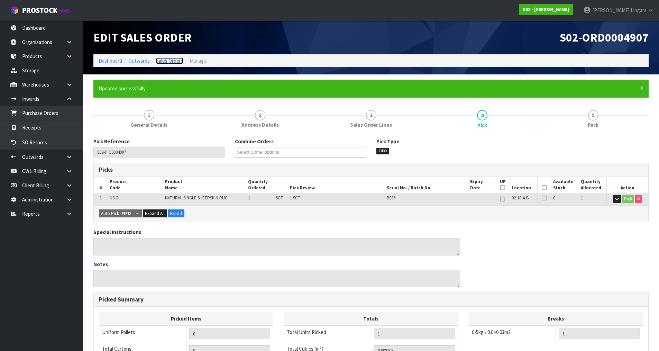
click at [175, 60] on link "Sales Orders" at bounding box center [169, 60] width 27 height 7
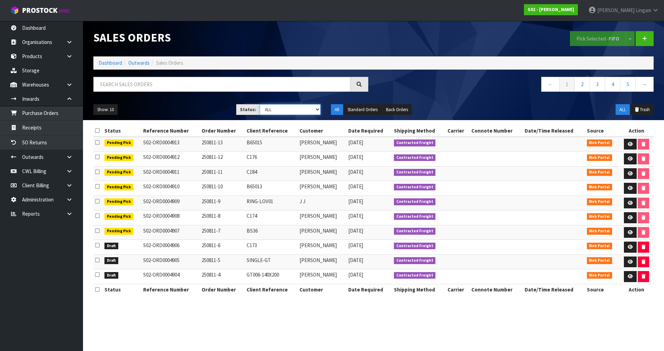
click at [294, 104] on select "Draft Pending Allocated Pending Pick Goods Picked Goods Packed Pending Charges …" at bounding box center [290, 109] width 61 height 11
select select "string:0"
click at [260, 104] on select "Draft Pending Allocated Pending Pick Goods Picked Goods Packed Pending Charges …" at bounding box center [290, 109] width 61 height 11
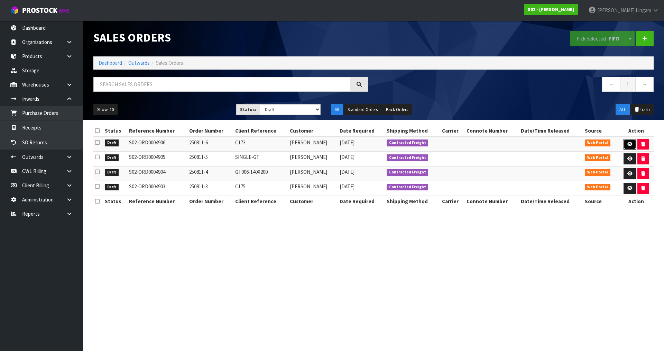
click at [626, 140] on link at bounding box center [630, 144] width 13 height 11
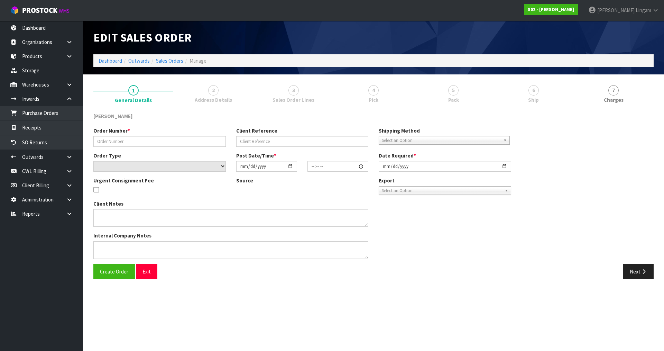
type input "250811-6"
type input "C173"
select select "number:0"
type input "[DATE]"
type input "20:32:00.000"
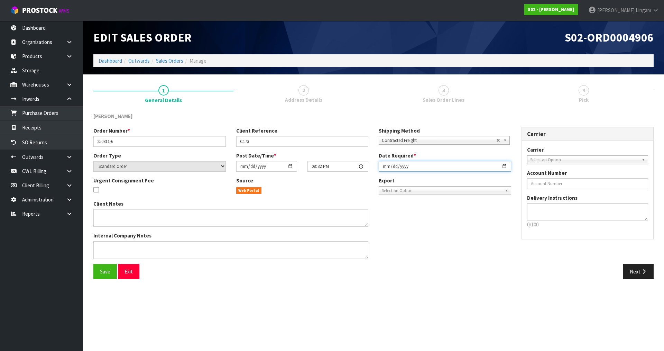
click at [383, 167] on input "[DATE]" at bounding box center [445, 166] width 132 height 11
type input "[DATE]"
click at [110, 272] on button "Save" at bounding box center [105, 271] width 24 height 15
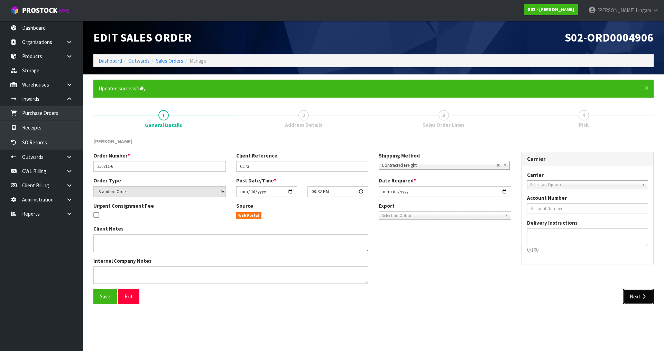
click at [629, 296] on button "Next" at bounding box center [638, 296] width 30 height 15
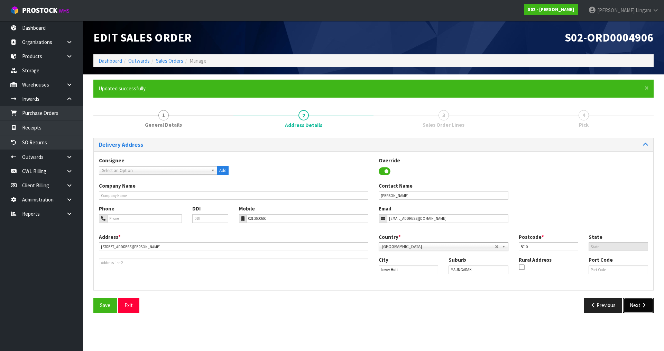
click at [634, 303] on button "Next" at bounding box center [638, 304] width 30 height 15
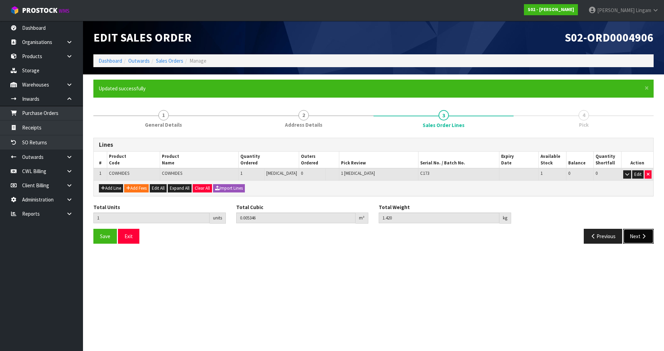
click at [637, 236] on button "Next" at bounding box center [638, 236] width 30 height 15
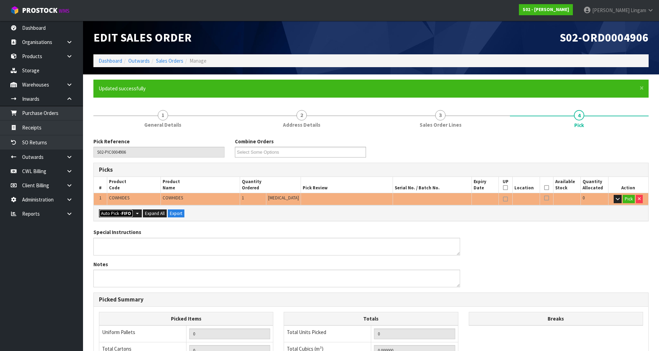
click at [114, 215] on button "Auto Pick - FIFO" at bounding box center [116, 213] width 34 height 8
type input "Piece x 1"
type input "1"
type input "0.005346"
type input "1.420"
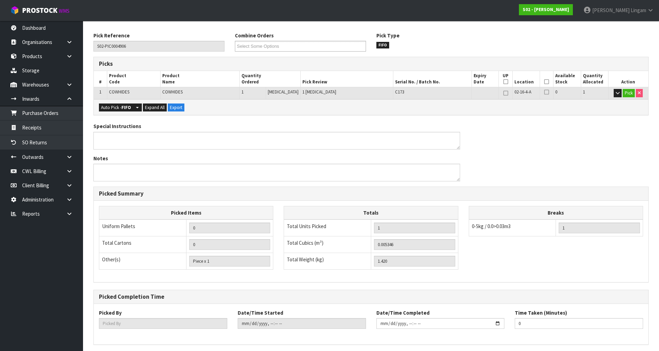
scroll to position [132, 0]
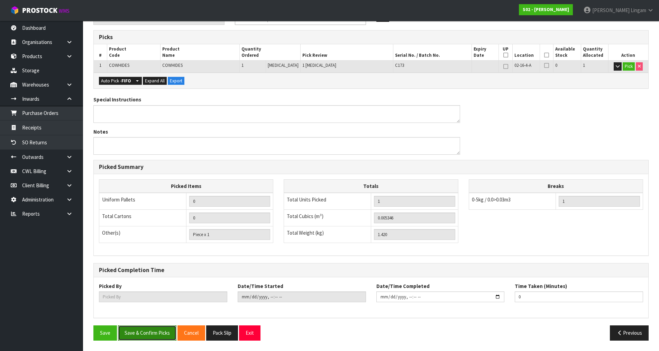
click at [156, 330] on button "Save & Confirm Picks" at bounding box center [147, 332] width 58 height 15
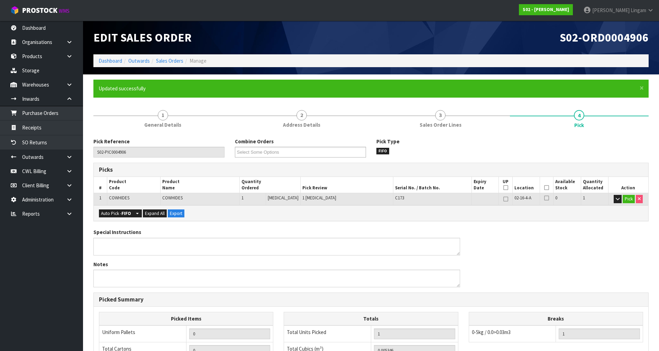
type input "[PERSON_NAME]"
type input "[DATE]T08:24:29"
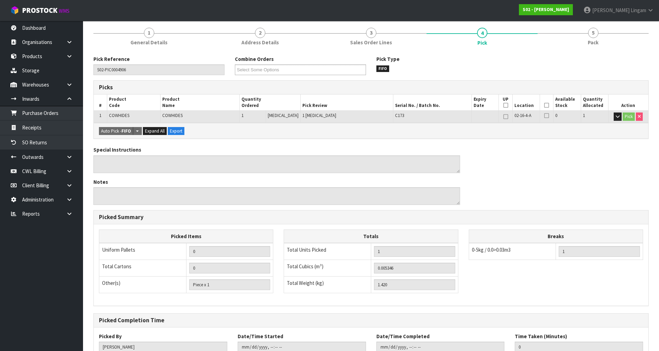
scroll to position [132, 0]
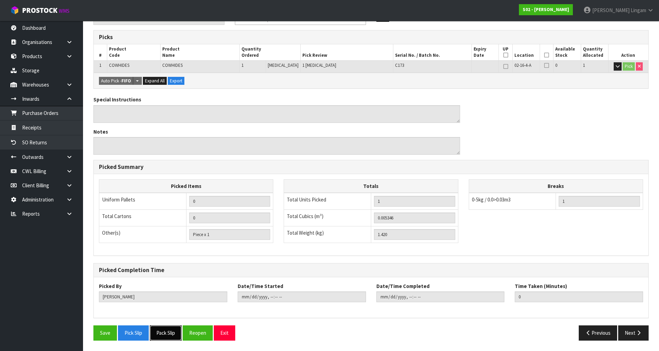
click at [168, 332] on button "Pack Slip" at bounding box center [166, 332] width 32 height 15
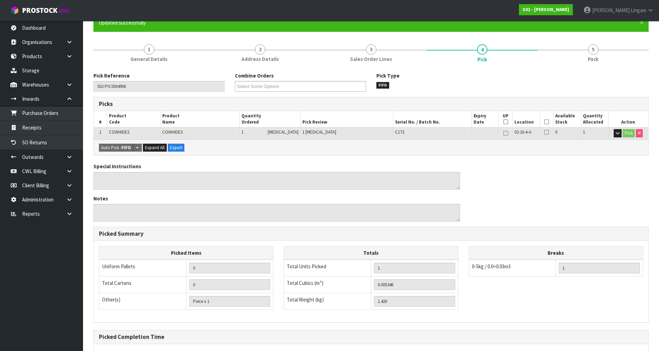
scroll to position [0, 0]
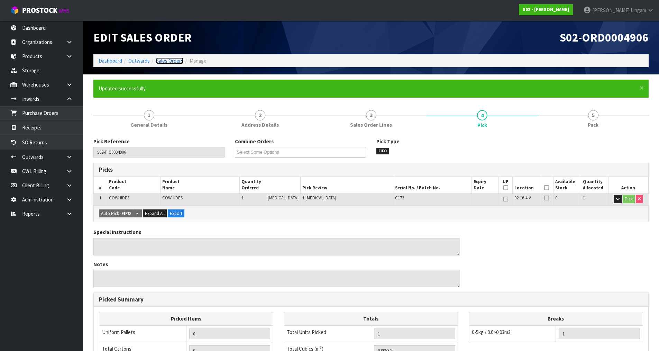
click at [176, 58] on link "Sales Orders" at bounding box center [169, 60] width 27 height 7
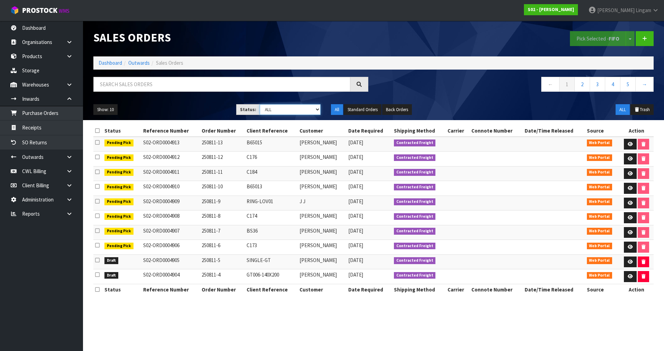
click at [302, 108] on select "Draft Pending Allocated Pending Pick Goods Picked Goods Packed Pending Charges …" at bounding box center [290, 109] width 61 height 11
select select "string:0"
click at [260, 104] on select "Draft Pending Allocated Pending Pick Goods Picked Goods Packed Pending Charges …" at bounding box center [290, 109] width 61 height 11
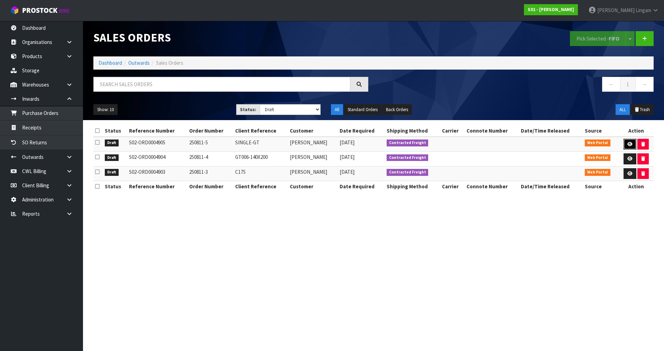
click at [627, 141] on link at bounding box center [630, 144] width 13 height 11
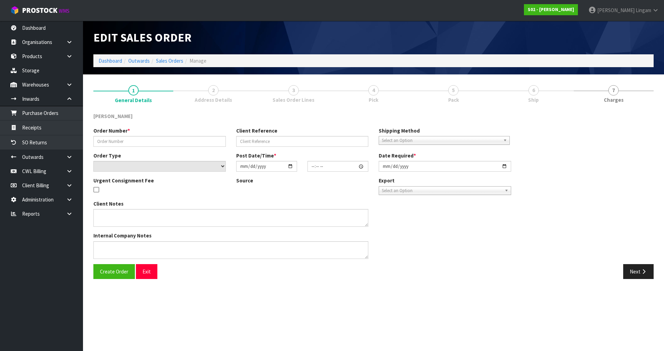
type input "250811-5"
type input "SINGLE-GT"
select select "number:0"
type input "[DATE]"
type input "20:24:00.000"
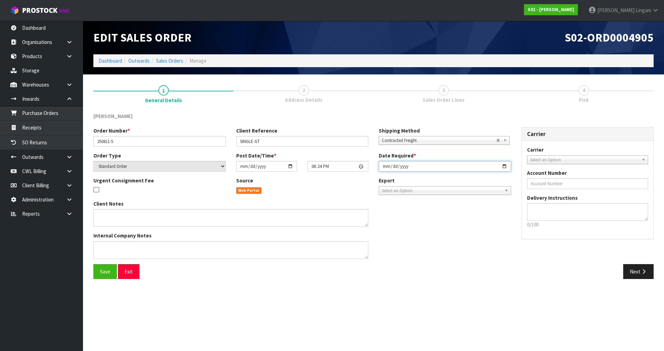
click at [385, 166] on input "[DATE]" at bounding box center [445, 166] width 132 height 11
type input "[DATE]"
click at [108, 270] on span "Save" at bounding box center [105, 271] width 10 height 7
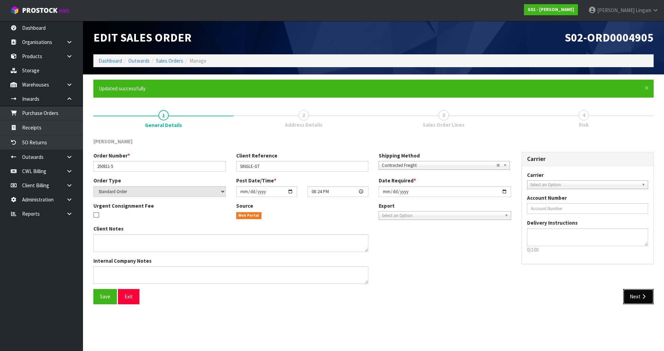
click at [639, 296] on button "Next" at bounding box center [638, 296] width 30 height 15
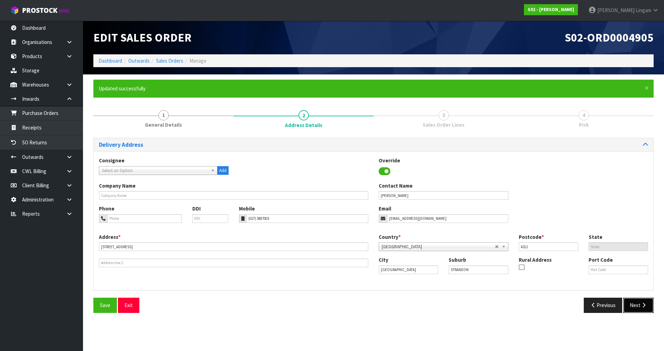
click at [637, 304] on button "Next" at bounding box center [638, 304] width 30 height 15
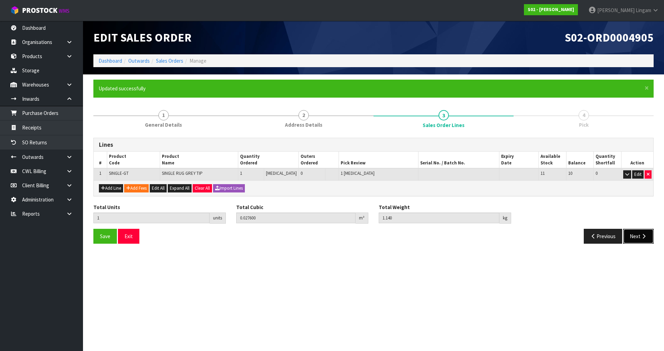
click at [642, 238] on icon "button" at bounding box center [644, 235] width 7 height 5
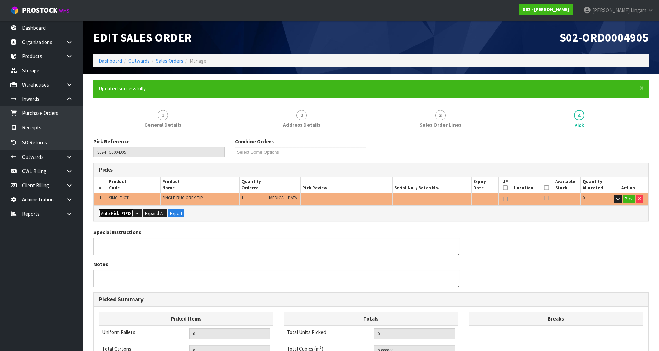
click at [119, 214] on button "Auto Pick - FIFO" at bounding box center [116, 213] width 34 height 8
type input "Piece x 1"
type input "1"
type input "0.027600"
type input "1.140"
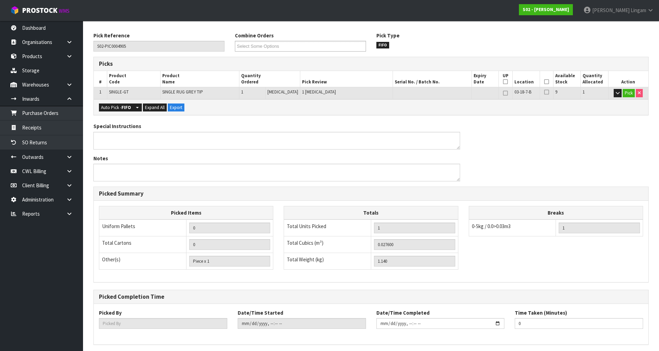
scroll to position [132, 0]
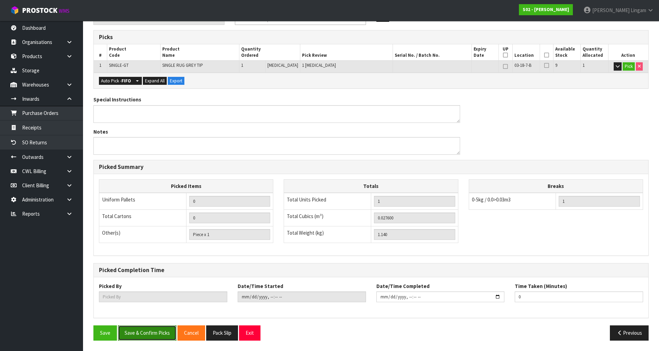
click at [156, 328] on button "Save & Confirm Picks" at bounding box center [147, 332] width 58 height 15
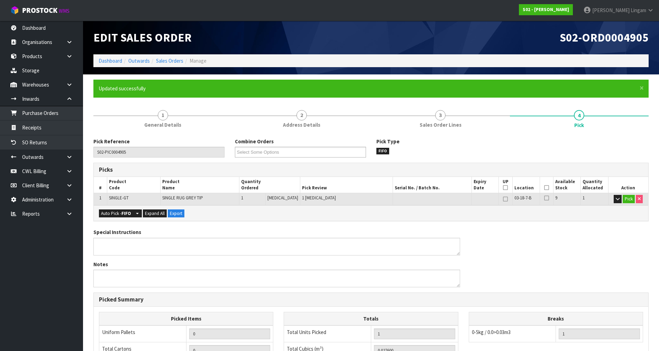
type input "[PERSON_NAME]"
type input "[DATE]T08:25:01"
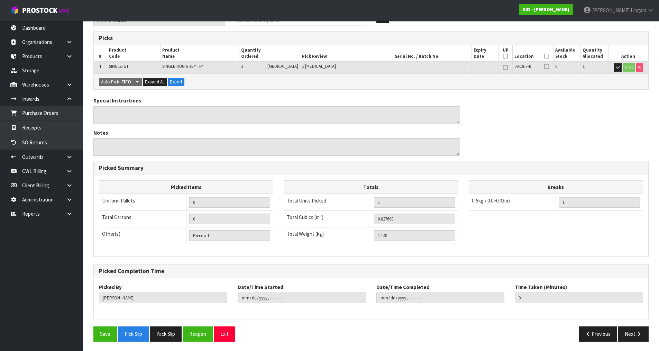
scroll to position [132, 0]
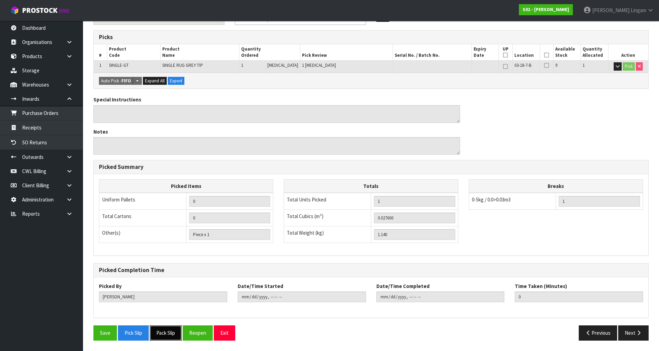
click at [166, 332] on button "Pack Slip" at bounding box center [166, 332] width 32 height 15
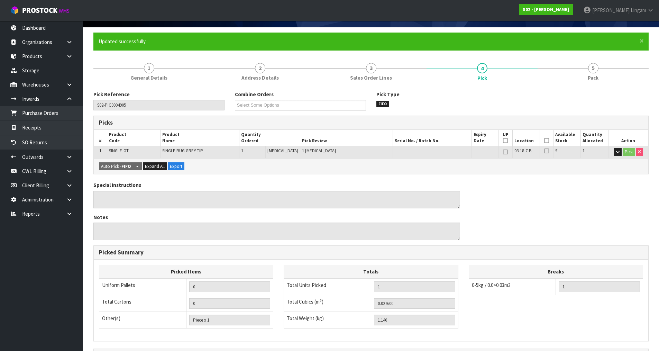
scroll to position [0, 0]
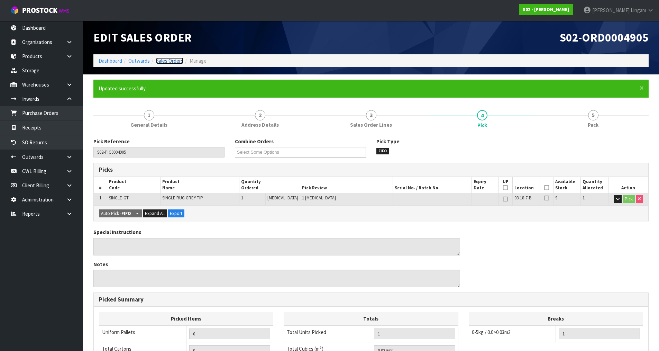
click at [174, 61] on link "Sales Orders" at bounding box center [169, 60] width 27 height 7
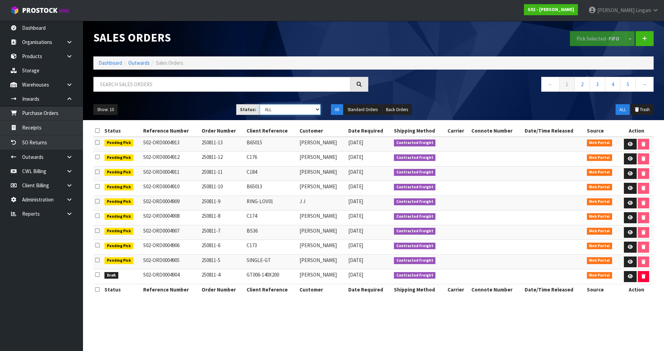
click at [315, 108] on select "Draft Pending Allocated Pending Pick Goods Picked Goods Packed Pending Charges …" at bounding box center [290, 109] width 61 height 11
select select "string:0"
click at [260, 104] on select "Draft Pending Allocated Pending Pick Goods Picked Goods Packed Pending Charges …" at bounding box center [290, 109] width 61 height 11
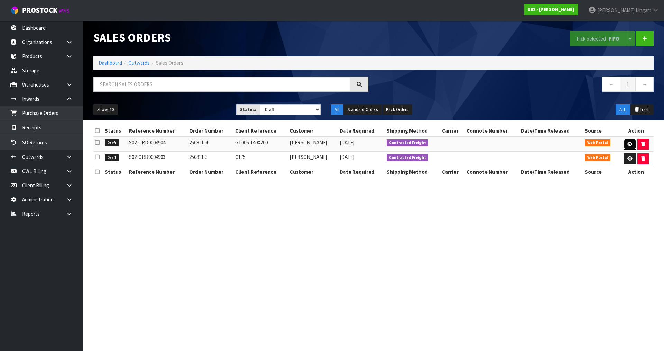
click at [627, 143] on icon at bounding box center [629, 144] width 5 height 4
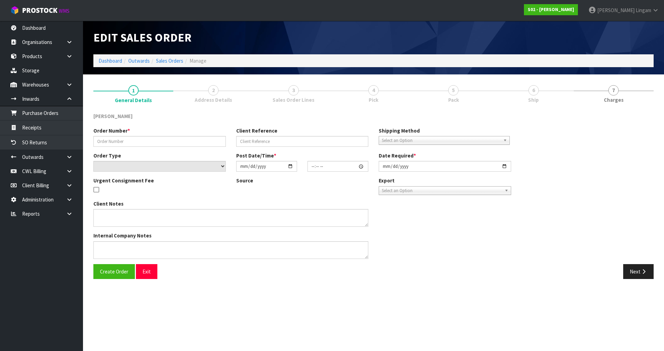
type input "250811-4"
type input "GT006-140X200"
select select "number:0"
type input "[DATE]"
type input "20:05:00.000"
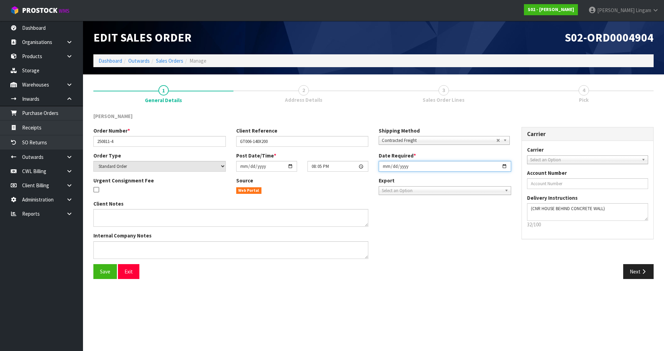
click at [383, 164] on input "[DATE]" at bounding box center [445, 166] width 132 height 11
type input "[DATE]"
click at [107, 268] on span "Save" at bounding box center [105, 271] width 10 height 7
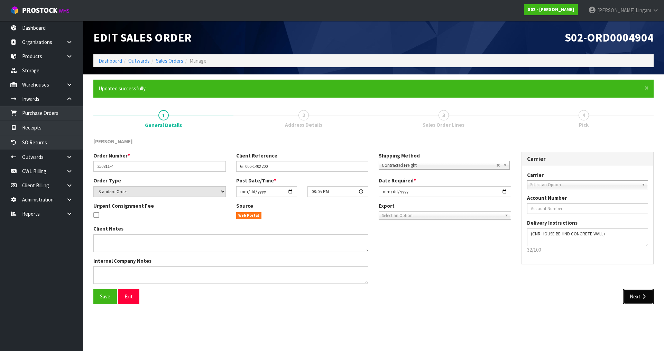
click at [641, 297] on icon "button" at bounding box center [644, 296] width 7 height 5
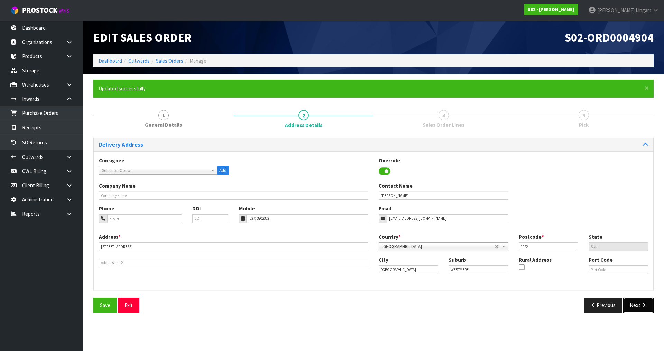
click at [639, 306] on button "Next" at bounding box center [638, 304] width 30 height 15
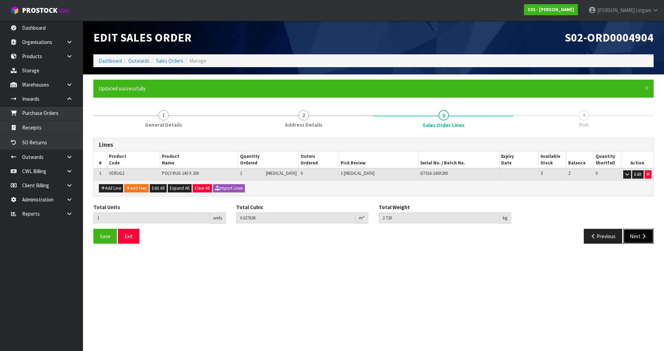
click at [635, 239] on button "Next" at bounding box center [638, 236] width 30 height 15
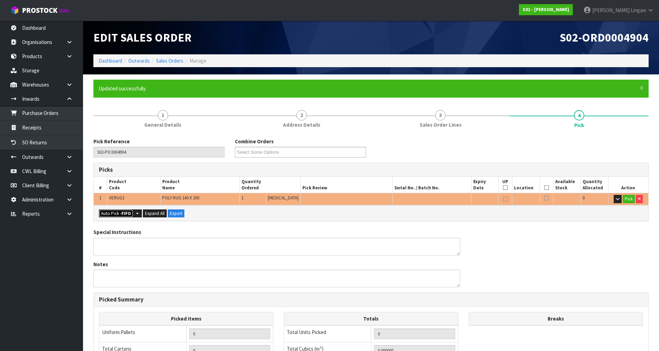
click at [124, 213] on strong "FIFO" at bounding box center [126, 213] width 10 height 6
type input "Piece x 1"
type input "1"
type input "0.027636"
type input "2.720"
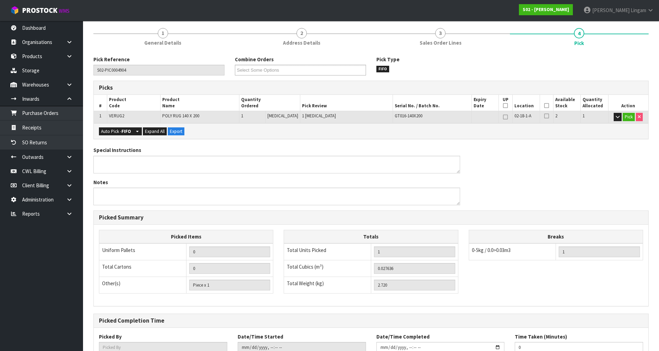
scroll to position [132, 0]
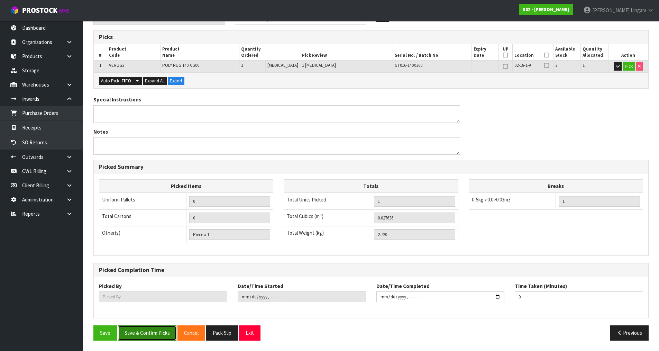
click at [151, 329] on button "Save & Confirm Picks" at bounding box center [147, 332] width 58 height 15
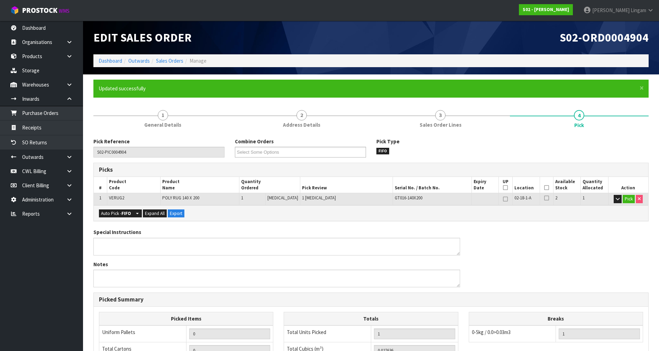
type input "[PERSON_NAME]"
type input "[DATE]T08:25:22"
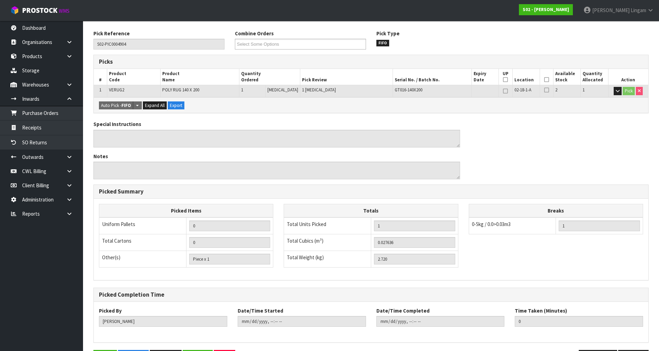
scroll to position [132, 0]
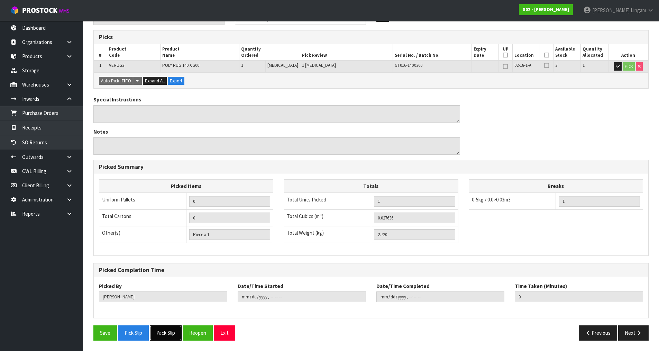
click at [171, 332] on button "Pack Slip" at bounding box center [166, 332] width 32 height 15
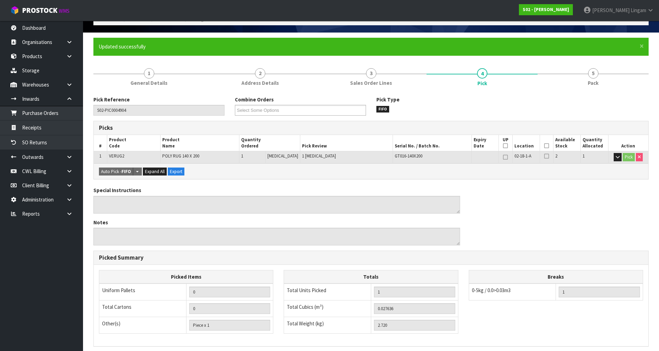
scroll to position [0, 0]
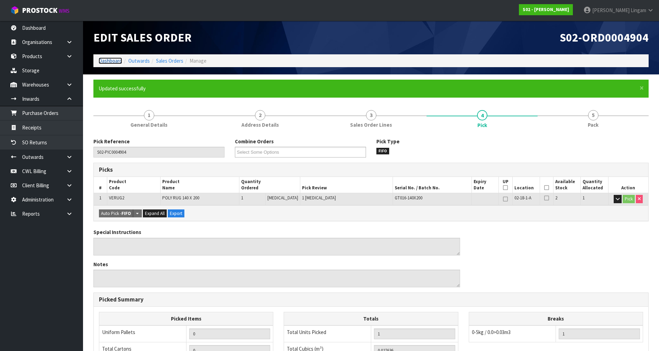
click at [107, 60] on link "Dashboard" at bounding box center [111, 60] width 24 height 7
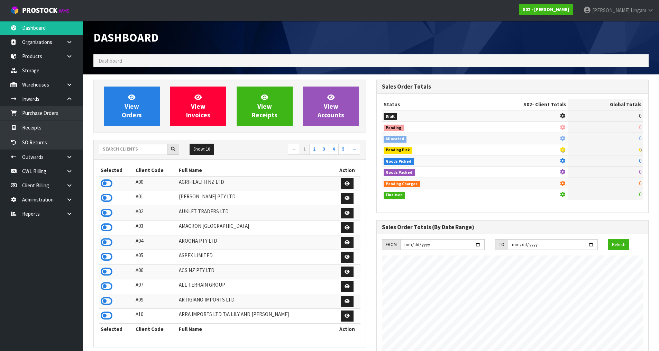
scroll to position [524, 283]
click at [143, 148] on input "text" at bounding box center [133, 149] width 68 height 11
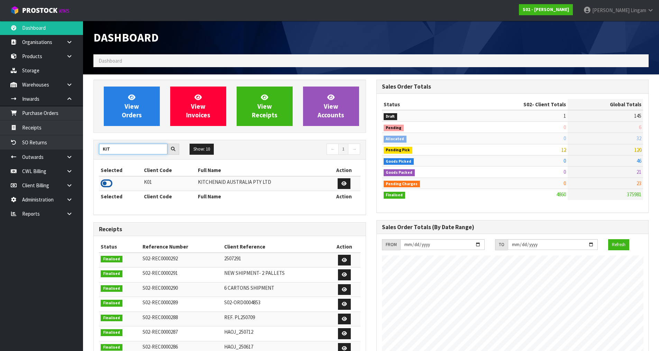
type input "KIT"
click at [107, 182] on icon at bounding box center [107, 183] width 12 height 10
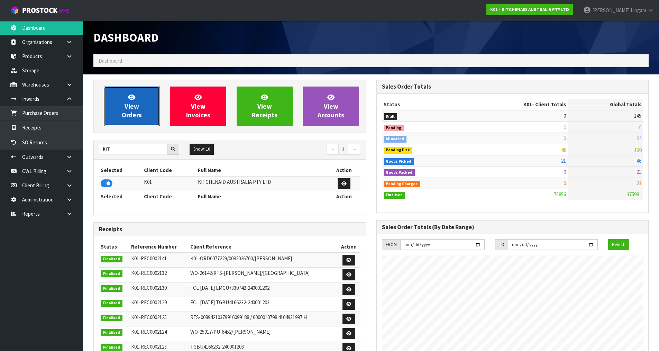
click at [141, 110] on link "View Orders" at bounding box center [132, 105] width 56 height 39
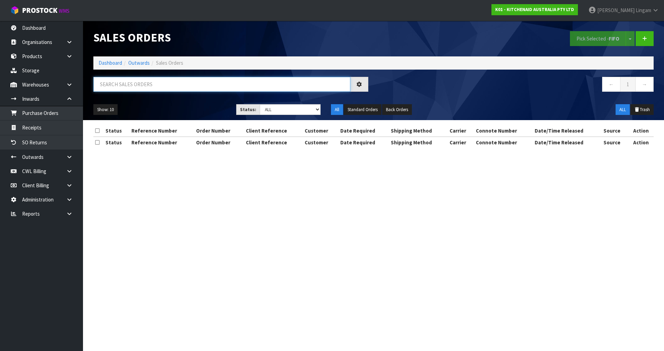
click at [253, 87] on input "text" at bounding box center [221, 84] width 257 height 15
paste input "12066"
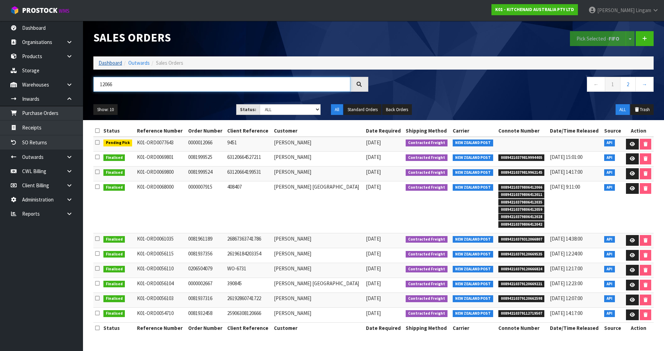
type input "12066"
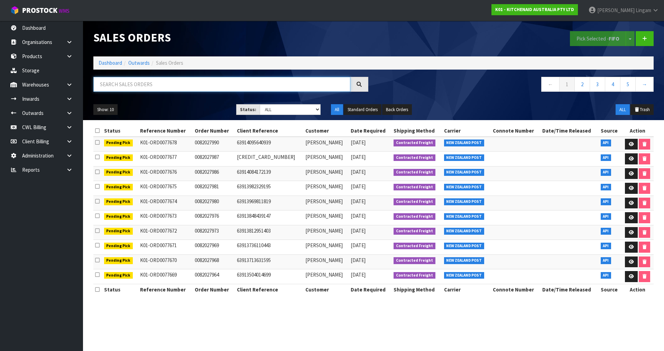
click at [192, 85] on input "text" at bounding box center [221, 84] width 257 height 15
paste input "12066"
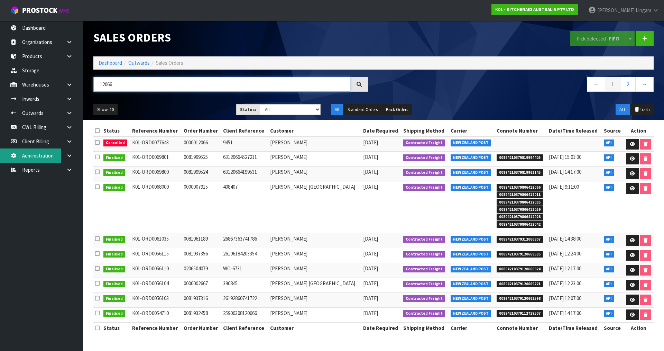
type input "12066"
click at [111, 64] on link "Dashboard" at bounding box center [111, 62] width 24 height 7
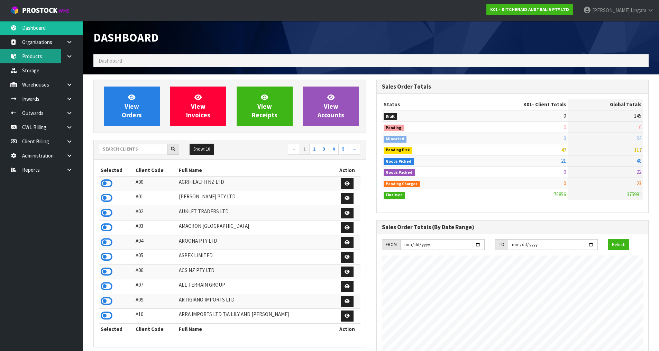
scroll to position [524, 283]
click at [120, 150] on input "text" at bounding box center [133, 149] width 68 height 11
click at [146, 148] on input "text" at bounding box center [133, 149] width 68 height 11
click at [131, 150] on input "text" at bounding box center [133, 149] width 68 height 11
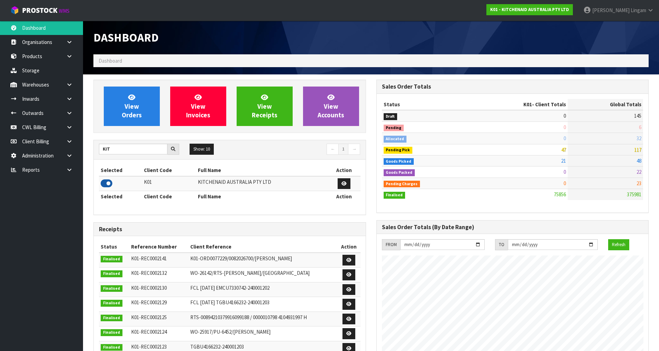
click at [107, 183] on icon at bounding box center [107, 183] width 12 height 10
drag, startPoint x: 121, startPoint y: 151, endPoint x: 80, endPoint y: 153, distance: 40.9
click at [80, 154] on body "Toggle navigation ProStock WMS K01 - KITCHENAID AUSTRALIA PTY LTD Vineeta Linga…" at bounding box center [329, 175] width 659 height 351
type input "VIE"
click at [108, 183] on icon at bounding box center [107, 183] width 12 height 10
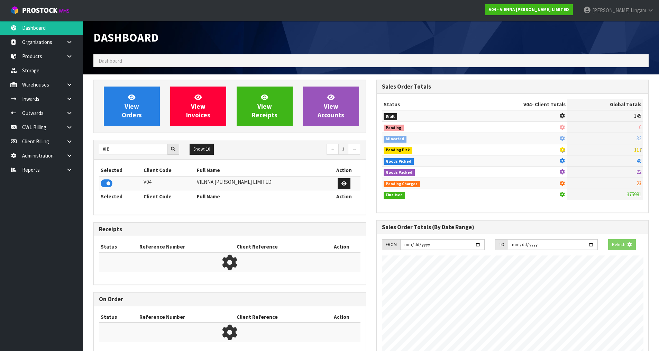
scroll to position [345445, 345593]
click at [120, 126] on link "View Orders" at bounding box center [132, 105] width 56 height 39
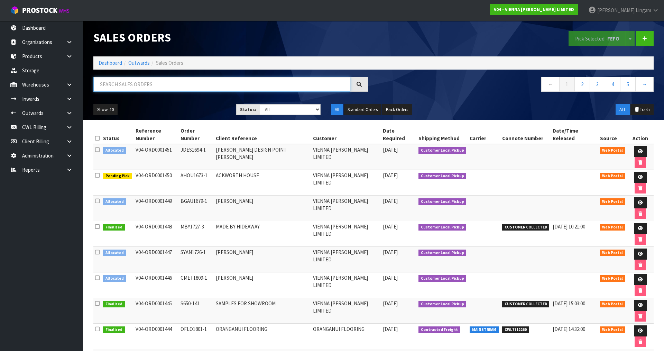
click at [163, 85] on input "text" at bounding box center [221, 84] width 257 height 15
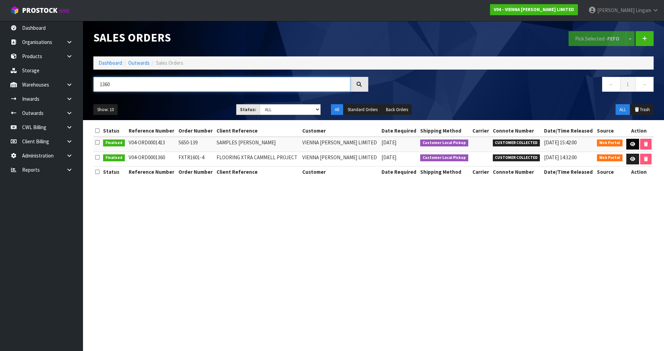
type input "1360"
click at [633, 145] on icon at bounding box center [632, 144] width 5 height 4
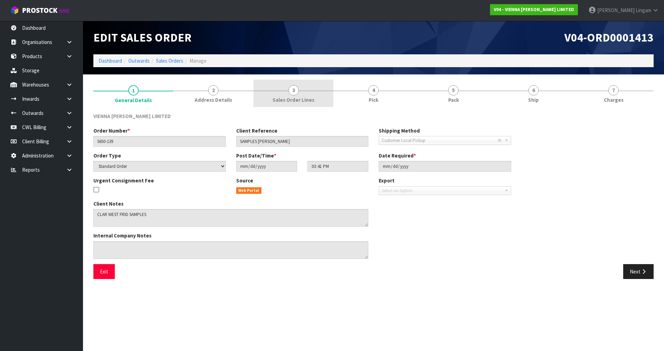
click at [317, 95] on link "3 Sales Order Lines" at bounding box center [294, 93] width 80 height 27
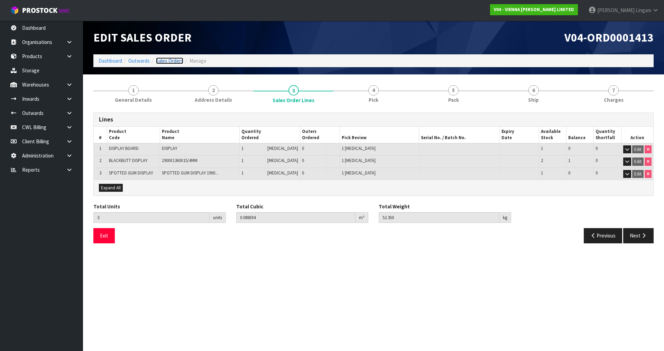
click at [176, 62] on link "Sales Orders" at bounding box center [169, 60] width 27 height 7
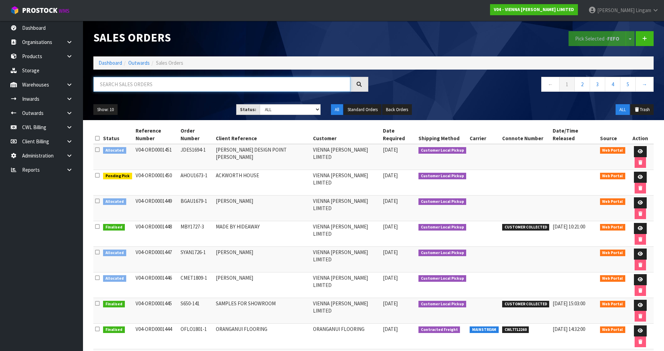
click at [185, 87] on input "text" at bounding box center [221, 84] width 257 height 15
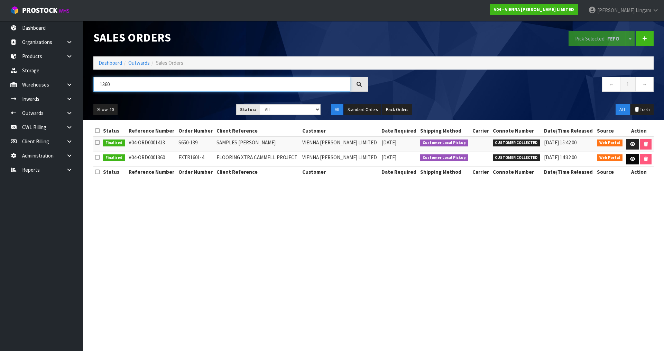
type input "1360"
click at [630, 158] on icon at bounding box center [632, 159] width 5 height 4
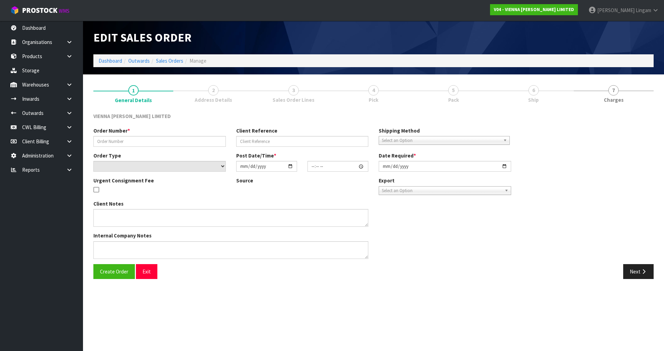
type input "FXTR1601-4"
type input "FLOORING XTRA CAMMELL PROJECT"
select select "number:0"
type input "2025-06-10"
type input "14:37:00.000"
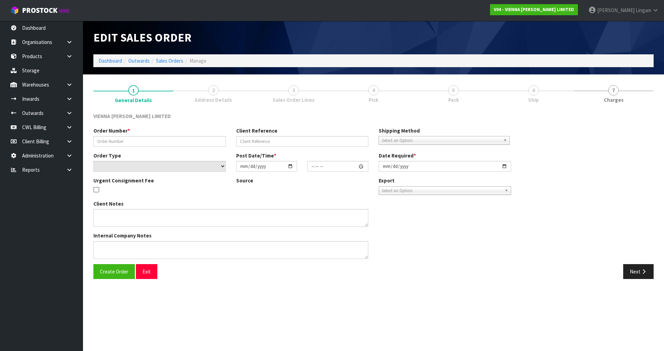
type input "2025-08-08"
type textarea "FLOORING XTRA CAMMELL PROJECT BASCIK ARE COLLECTING"
type textarea "CHANGED TO PLEASE PACK AS ONE( 1 )PALLET, FORKLIFT AT DESTINATION. BASCIK WILL …"
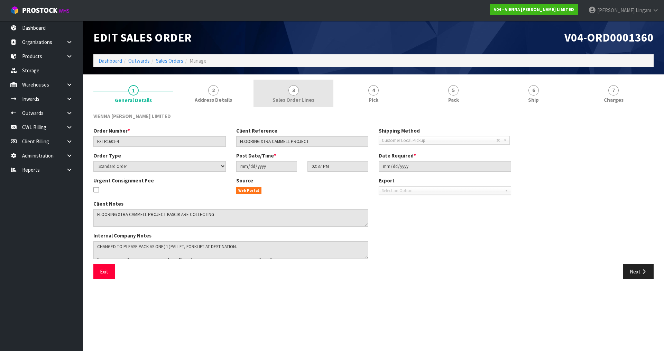
click at [326, 98] on link "3 Sales Order Lines" at bounding box center [294, 93] width 80 height 27
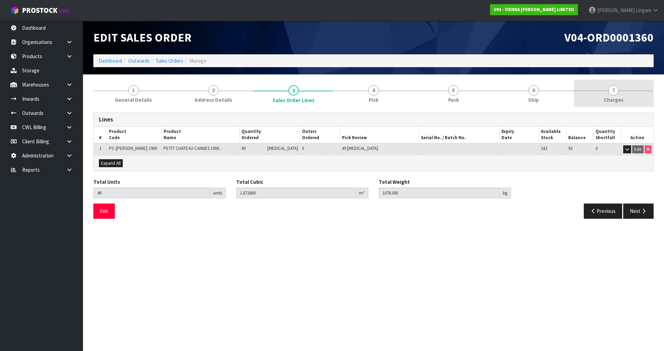
click at [627, 91] on link "7 Charges" at bounding box center [614, 93] width 80 height 27
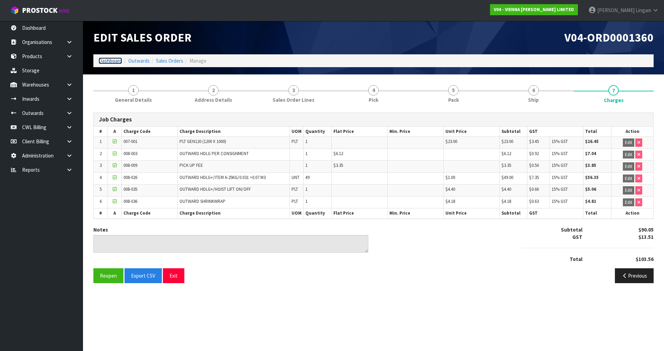
click at [105, 61] on link "Dashboard" at bounding box center [111, 60] width 24 height 7
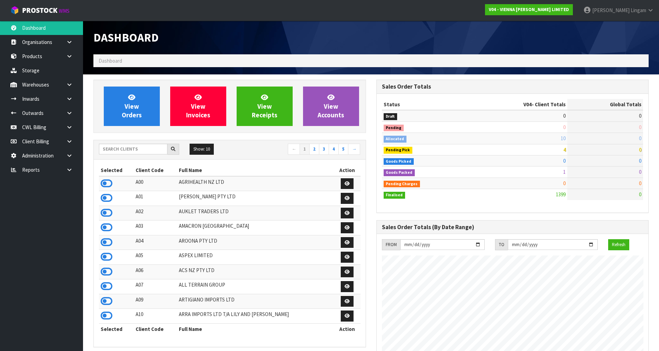
scroll to position [546, 283]
click at [150, 151] on input "text" at bounding box center [133, 149] width 68 height 11
click at [153, 151] on input "text" at bounding box center [133, 149] width 68 height 11
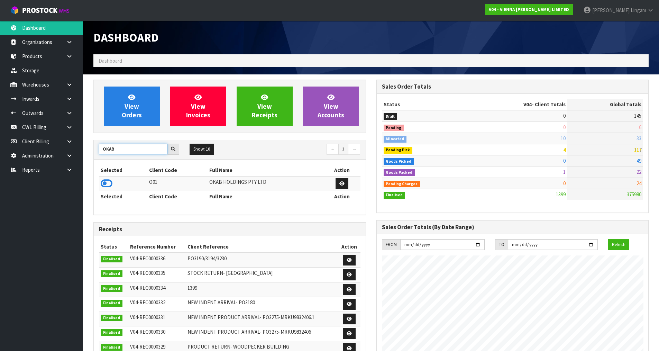
type input "OKAB"
click at [107, 182] on icon at bounding box center [107, 183] width 12 height 10
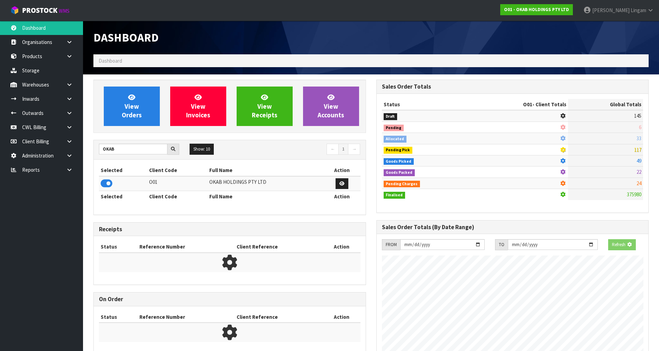
scroll to position [345445, 345593]
click at [117, 118] on link "View Orders" at bounding box center [132, 105] width 56 height 39
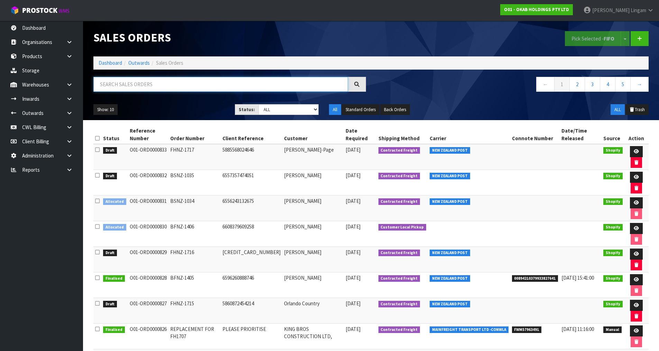
click at [157, 84] on input "text" at bounding box center [220, 84] width 255 height 15
paste input "12066"
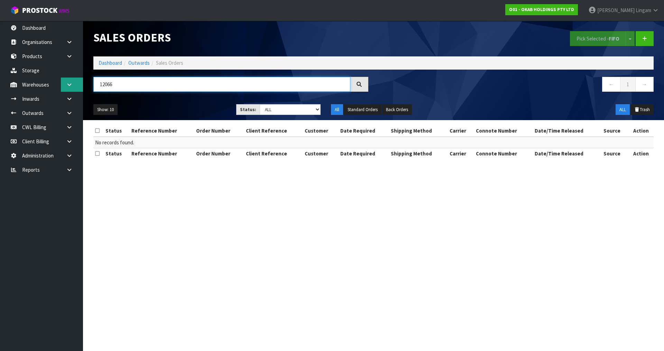
drag, startPoint x: 130, startPoint y: 88, endPoint x: 68, endPoint y: 84, distance: 62.4
click at [68, 84] on body "Toggle navigation ProStock WMS O01 - OKAB HOLDINGS PTY LTD Vineeta Lingam Logou…" at bounding box center [332, 175] width 664 height 351
paste input "FWM57881999"
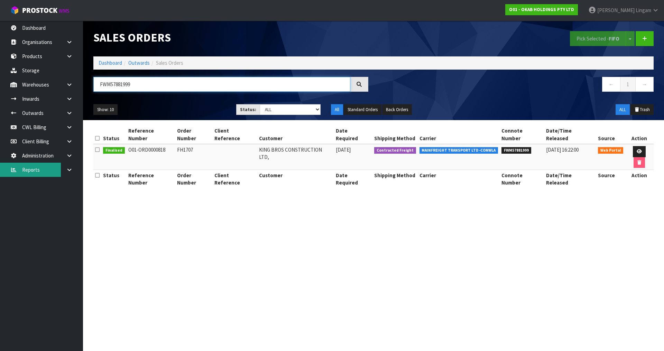
type input "FWM57881999"
click at [296, 229] on section "Sales Orders Pick Selected - FIFO Split button! FIFO - First In First Out FEFO …" at bounding box center [332, 175] width 664 height 351
drag, startPoint x: 228, startPoint y: 227, endPoint x: 227, endPoint y: 213, distance: 13.5
click at [228, 226] on section "Sales Orders Pick Selected - FIFO Split button! FIFO - First In First Out FEFO …" at bounding box center [332, 175] width 664 height 351
click at [108, 63] on link "Dashboard" at bounding box center [111, 62] width 24 height 7
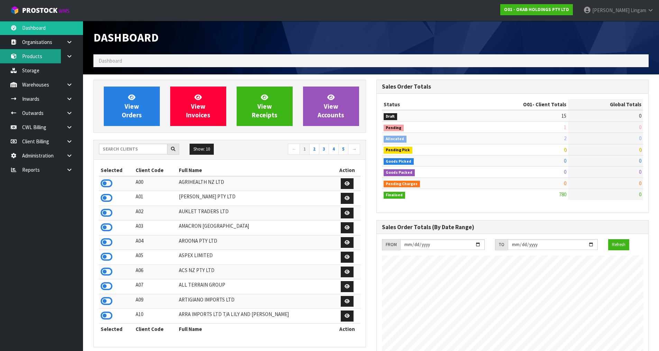
scroll to position [479, 283]
click at [117, 145] on input "text" at bounding box center [133, 149] width 68 height 11
click at [120, 152] on input "text" at bounding box center [133, 149] width 68 height 11
click at [119, 149] on input "text" at bounding box center [133, 149] width 68 height 11
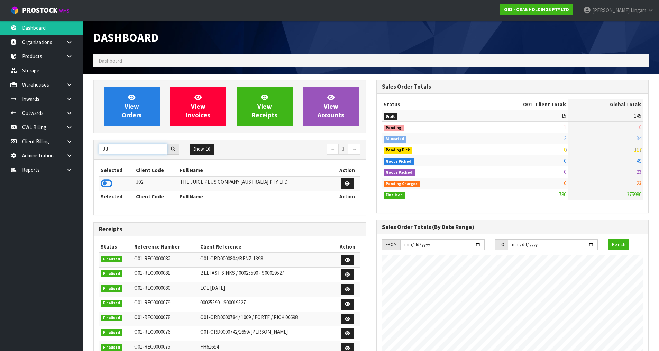
type input "JUI"
